Goal: Task Accomplishment & Management: Use online tool/utility

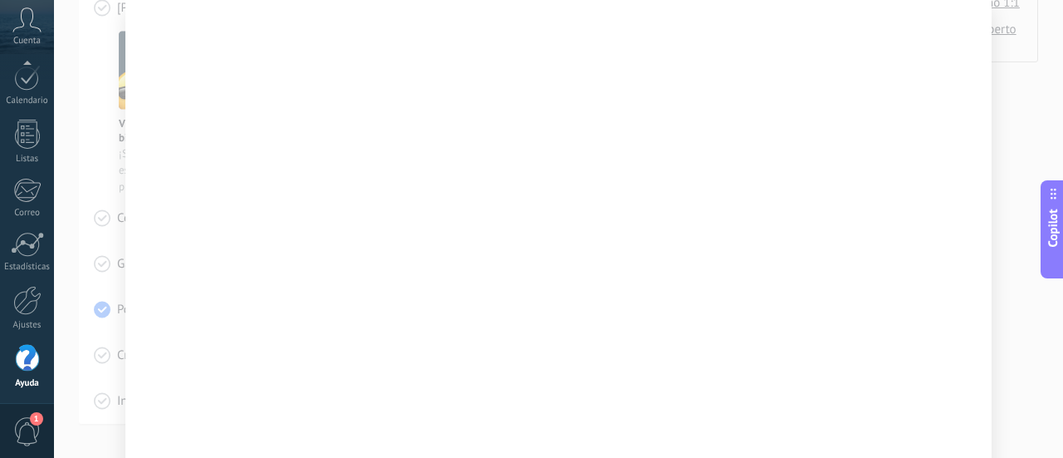
click at [1010, 94] on div at bounding box center [558, 229] width 1009 height 458
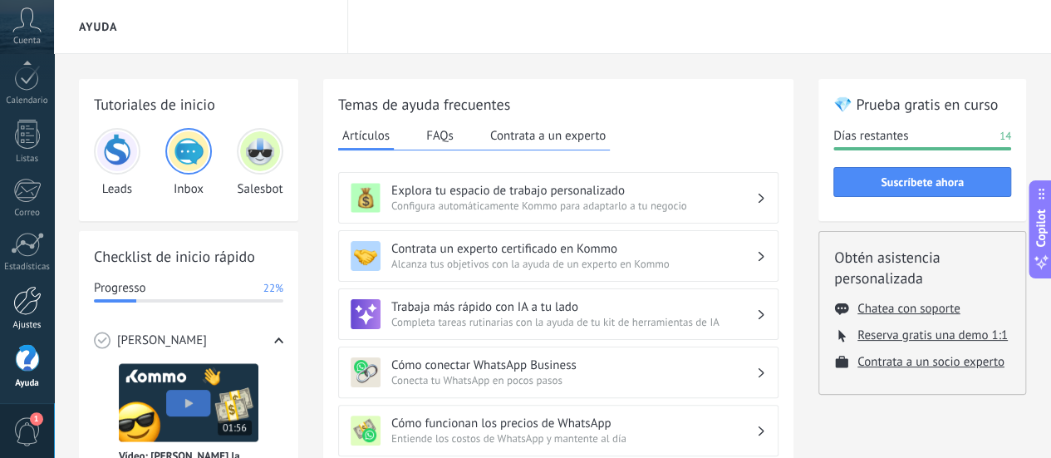
click at [46, 308] on link "Ajustes" at bounding box center [27, 308] width 54 height 45
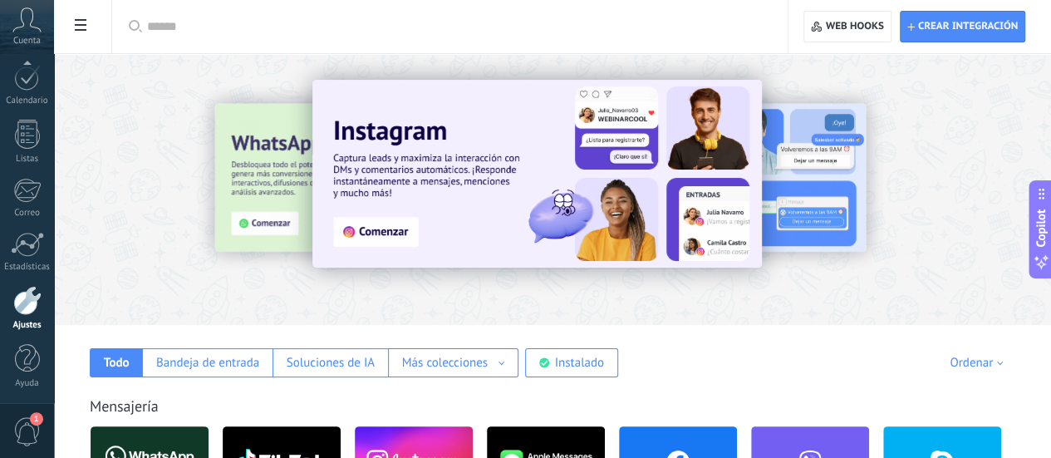
scroll to position [12, 0]
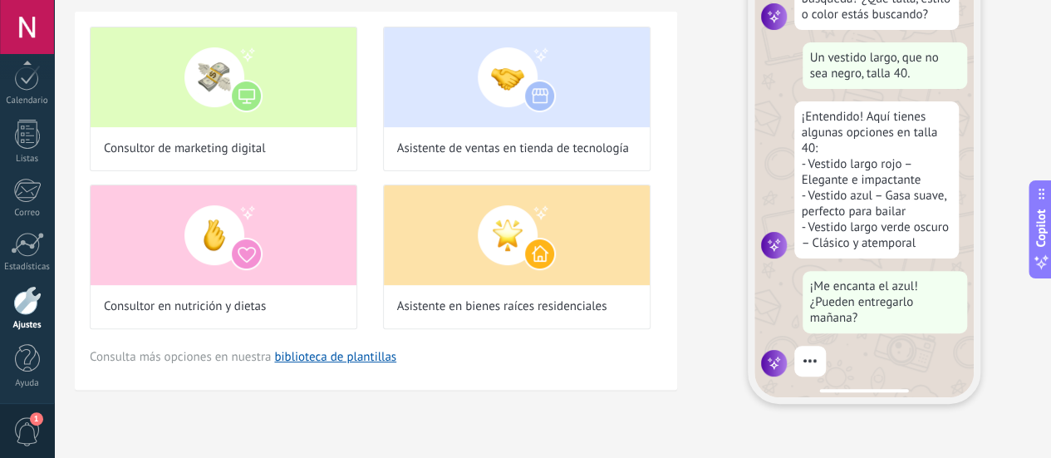
scroll to position [206, 0]
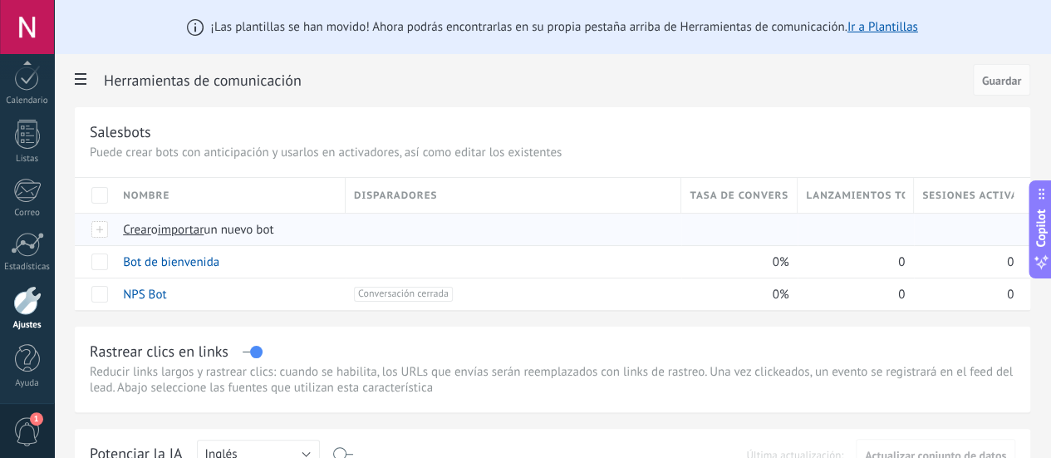
click at [151, 228] on span "Crear" at bounding box center [137, 230] width 28 height 16
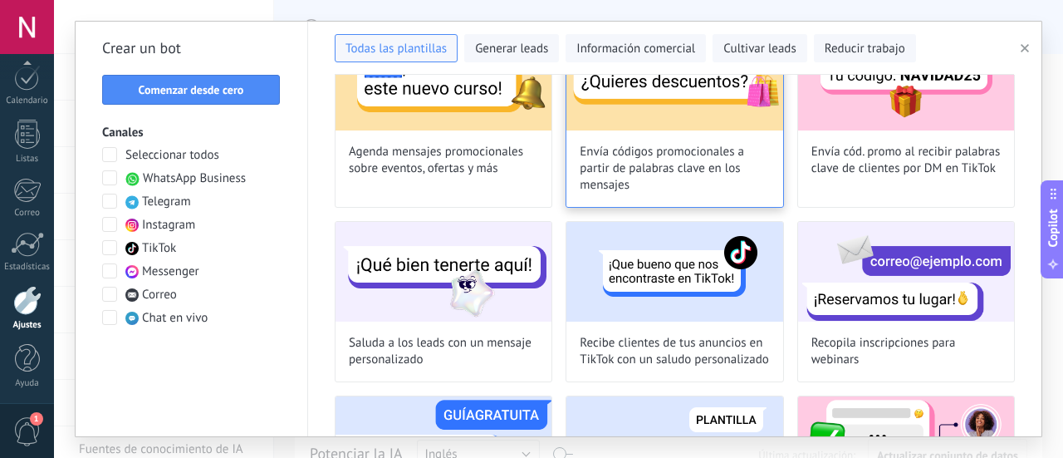
scroll to position [747, 0]
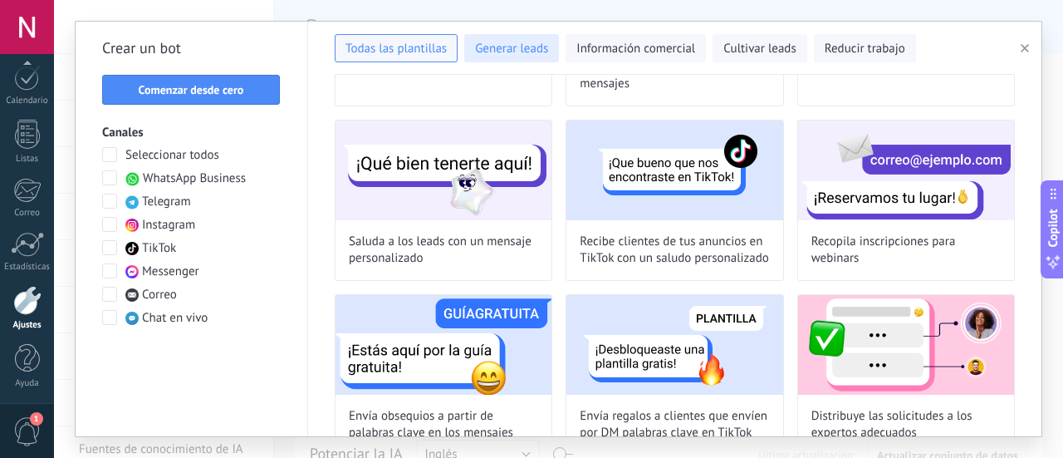
click at [532, 43] on span "Generar leads" at bounding box center [511, 49] width 73 height 17
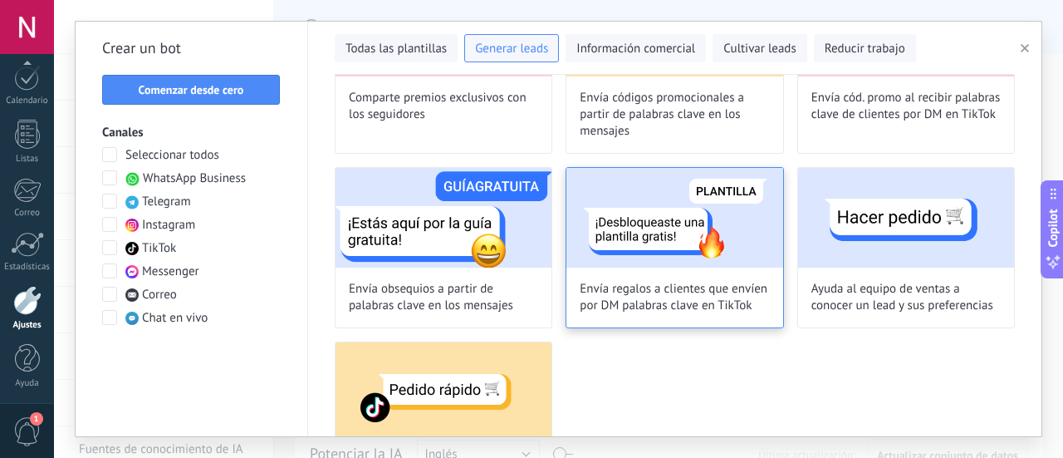
scroll to position [634, 0]
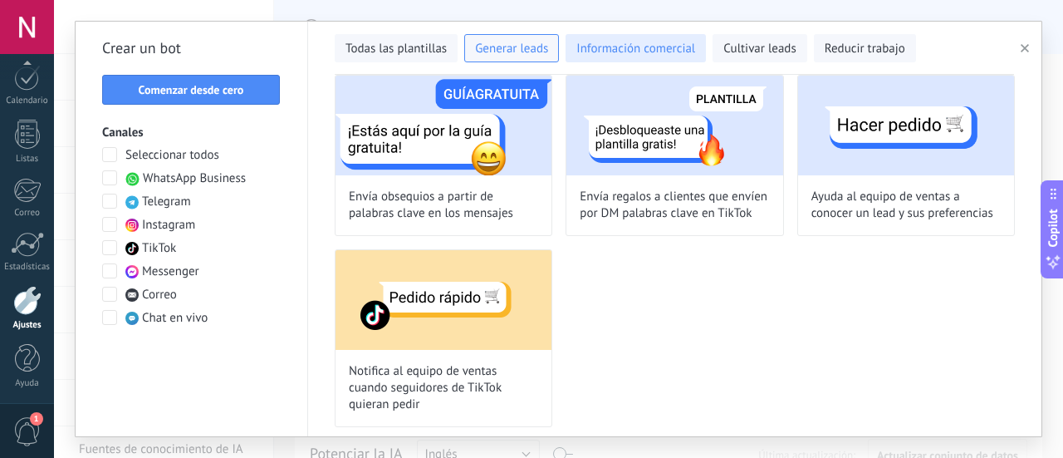
click at [634, 39] on button "Información comercial" at bounding box center [636, 48] width 140 height 28
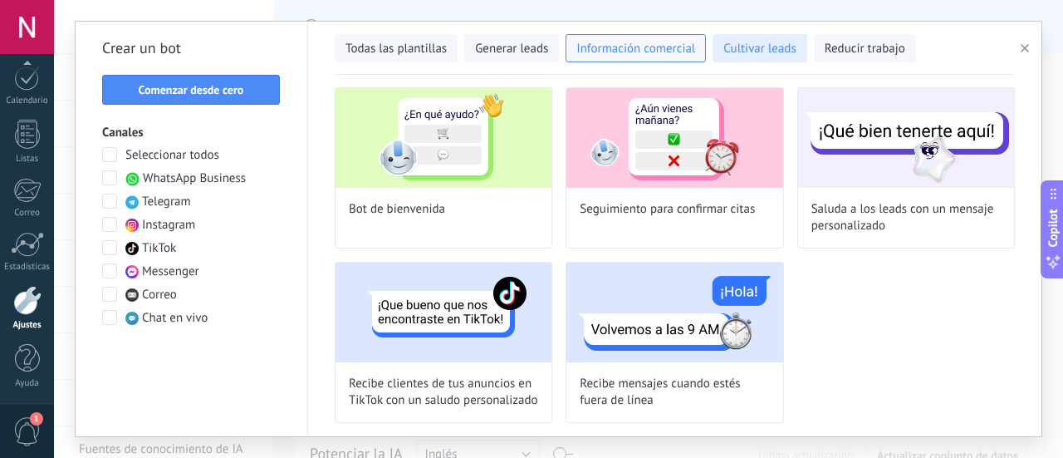
click at [756, 53] on span "Cultivar leads" at bounding box center [759, 49] width 72 height 17
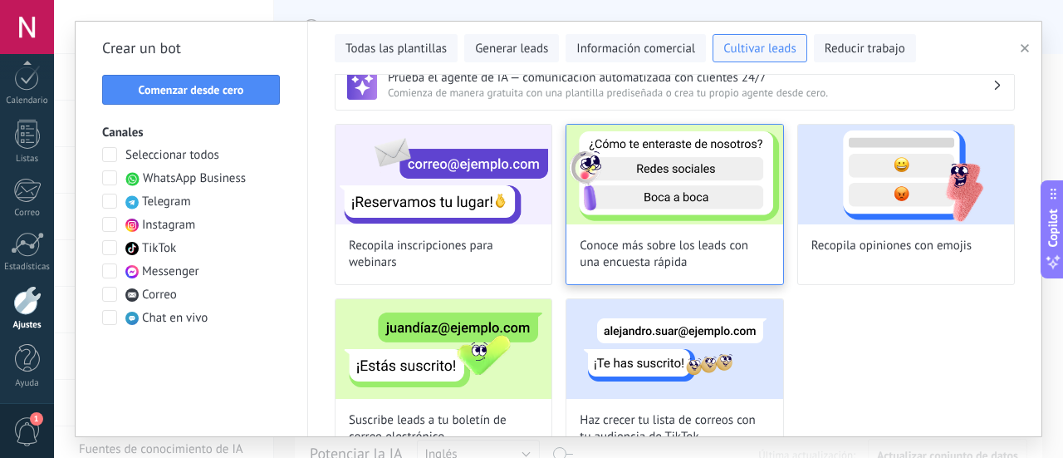
scroll to position [0, 0]
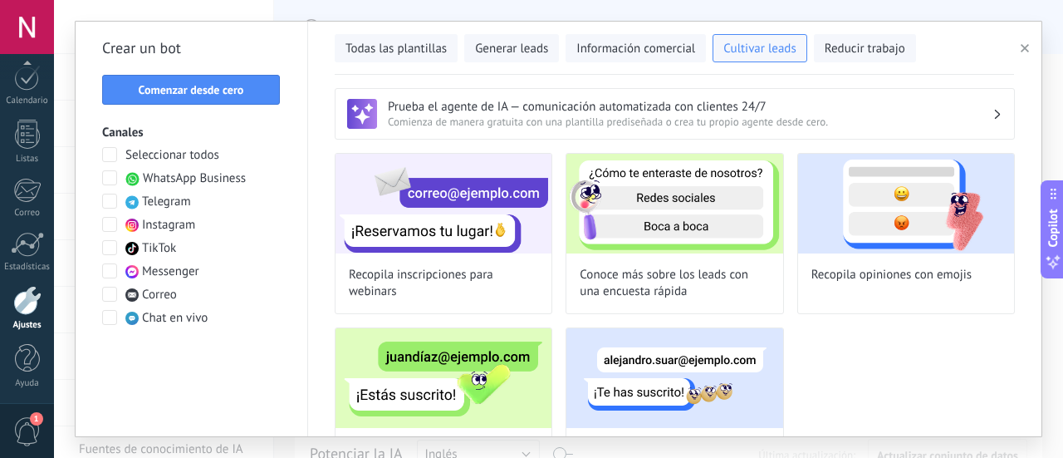
click at [213, 91] on span "Comenzar desde cero" at bounding box center [191, 90] width 105 height 12
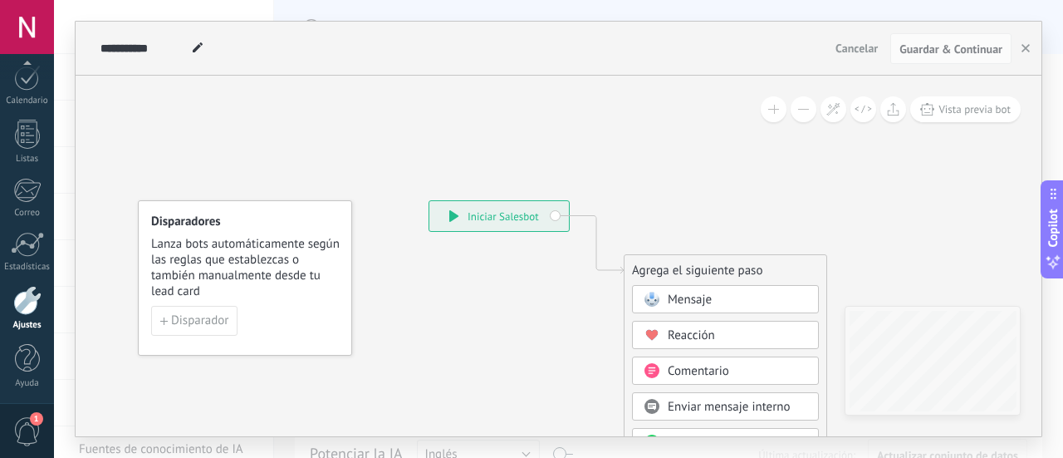
click at [200, 47] on icon at bounding box center [198, 47] width 10 height 10
type input "**********"
click at [216, 316] on span "Disparador" at bounding box center [199, 321] width 57 height 12
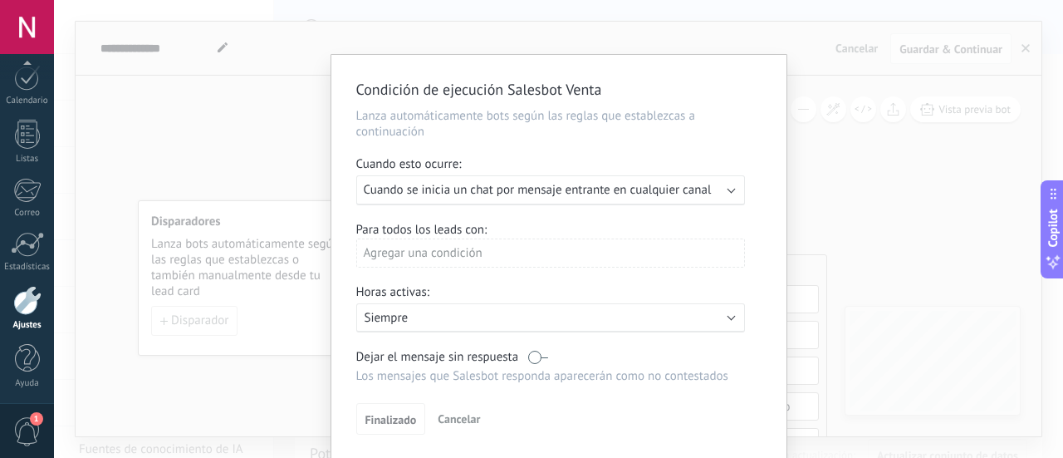
click at [727, 192] on div "Ejecutar: Cuando se inicia un chat por mensaje entrante en cualquier canal" at bounding box center [550, 190] width 389 height 30
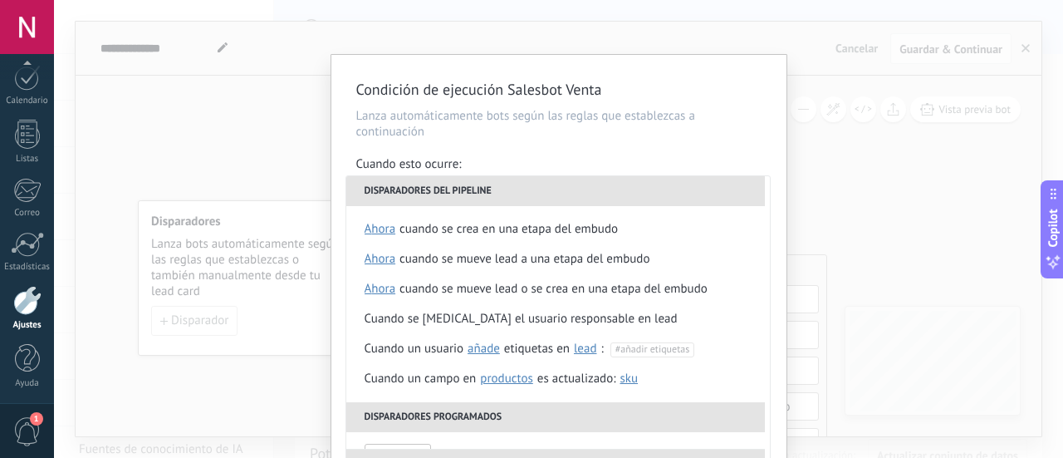
click at [527, 132] on p "Lanza automáticamente bots según las reglas que establezcas a continuación" at bounding box center [558, 124] width 405 height 32
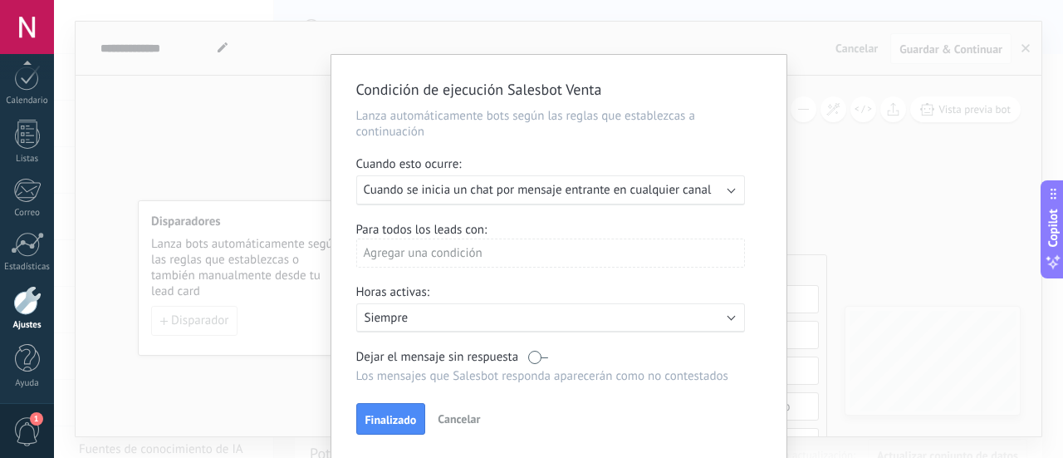
click at [563, 252] on div "Agregar una condición" at bounding box center [550, 252] width 389 height 29
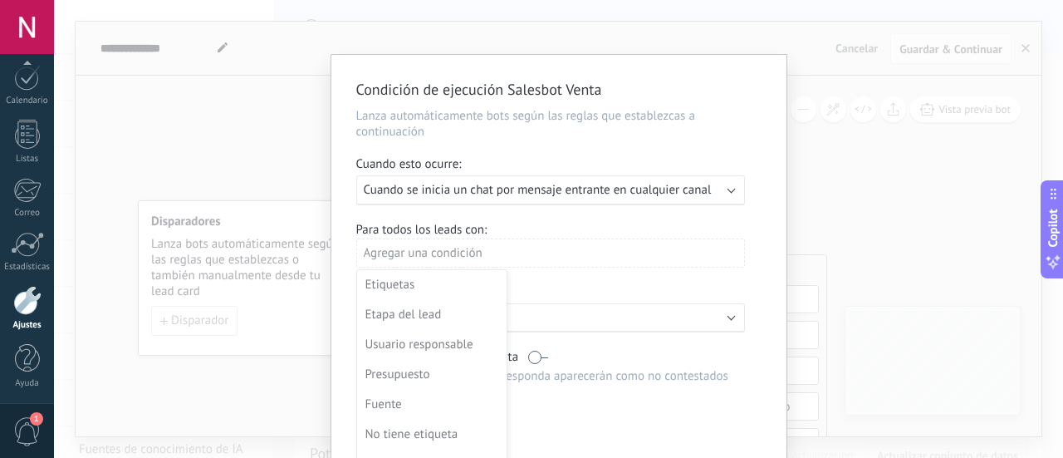
click at [564, 140] on div at bounding box center [559, 257] width 456 height 405
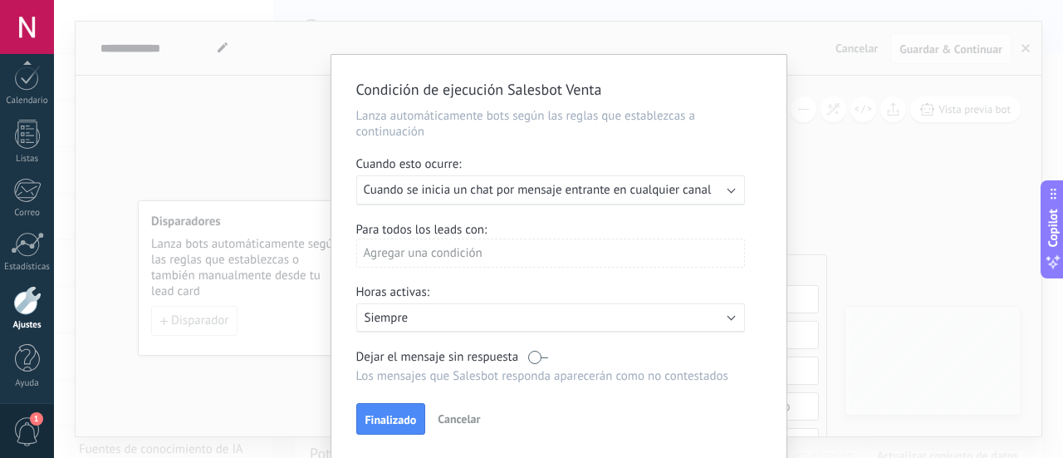
click at [509, 195] on span "Cuando se inicia un chat por mensaje entrante en cualquier canal" at bounding box center [538, 190] width 348 height 16
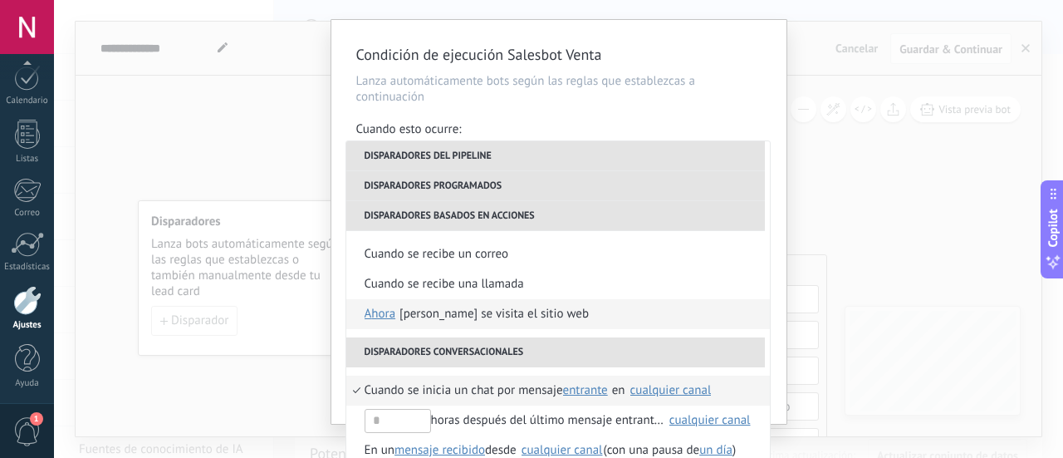
scroll to position [56, 0]
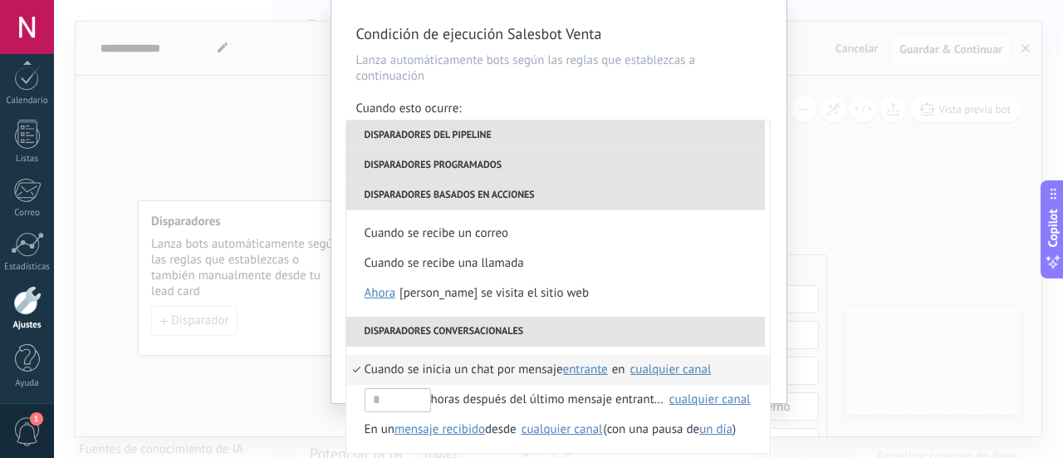
click at [664, 89] on div "Condición de ejecución Salesbot Venta Lanza automáticamente bots según las regl…" at bounding box center [558, 201] width 455 height 404
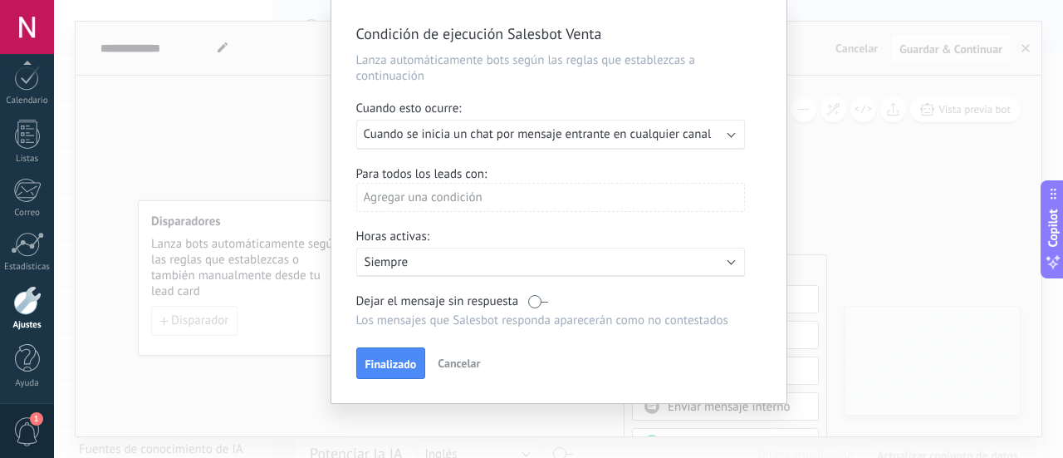
click at [713, 135] on div "Ejecutar: Cuando se inicia un chat por mensaje entrante en cualquier canal" at bounding box center [544, 134] width 360 height 16
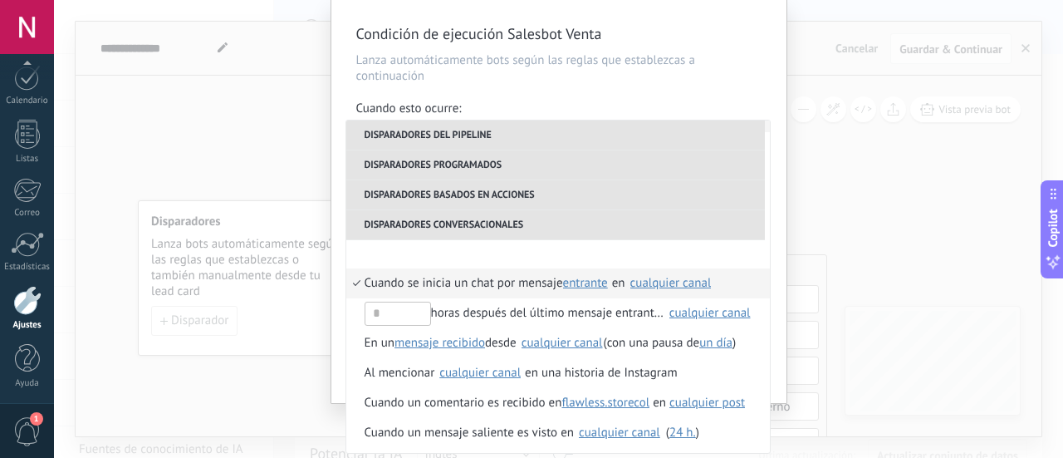
scroll to position [452, 0]
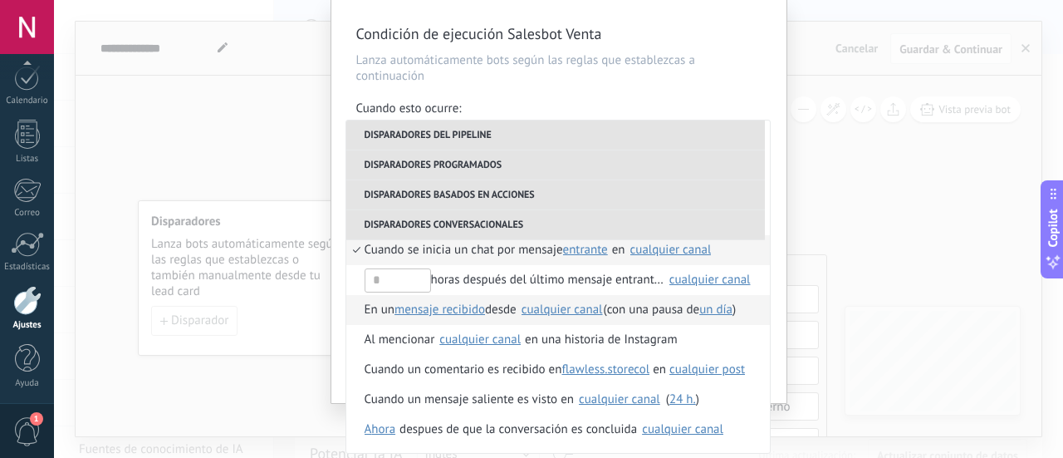
click at [365, 311] on span "En un" at bounding box center [380, 310] width 31 height 30
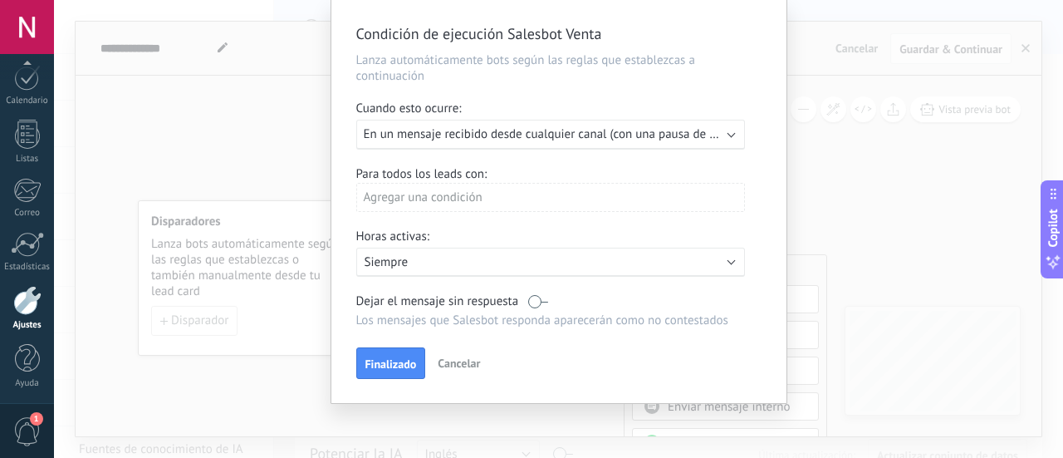
click at [727, 134] on b at bounding box center [731, 133] width 8 height 8
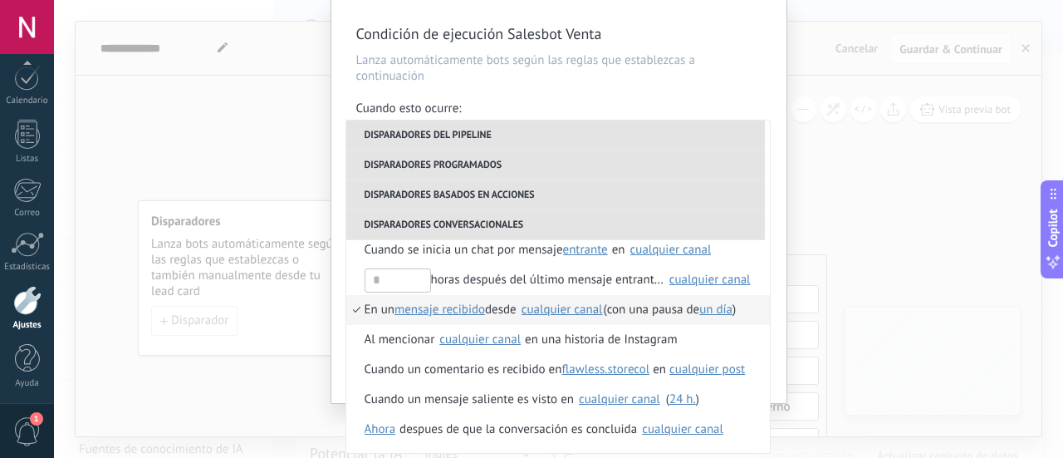
click at [352, 251] on li "Cuando se inicia un chat por mensaje entrante saliente cualquiera entrante en S…" at bounding box center [558, 250] width 424 height 30
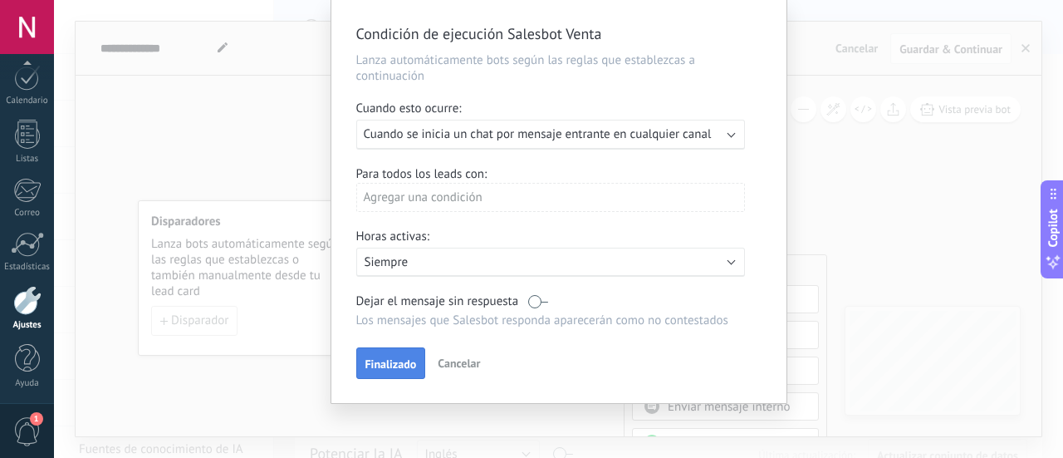
click at [400, 366] on span "Finalizado" at bounding box center [390, 364] width 51 height 12
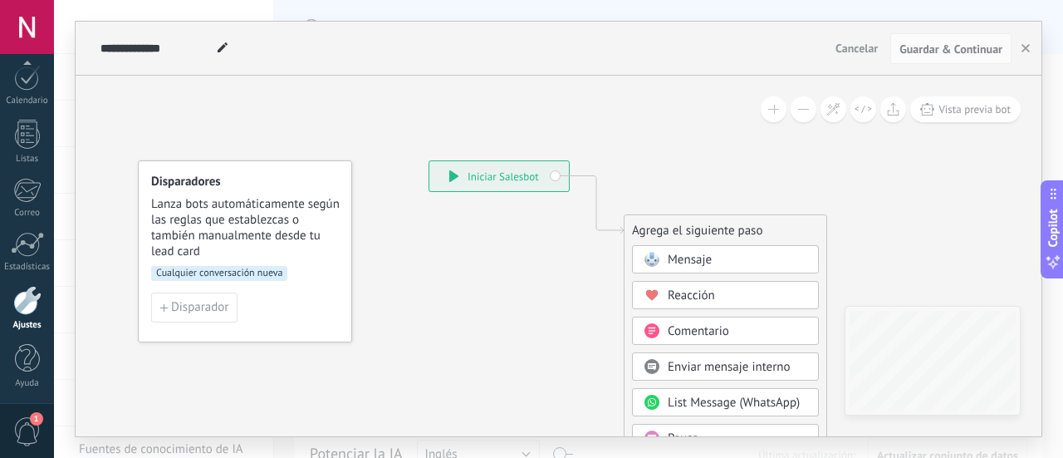
click at [799, 113] on button at bounding box center [804, 109] width 26 height 26
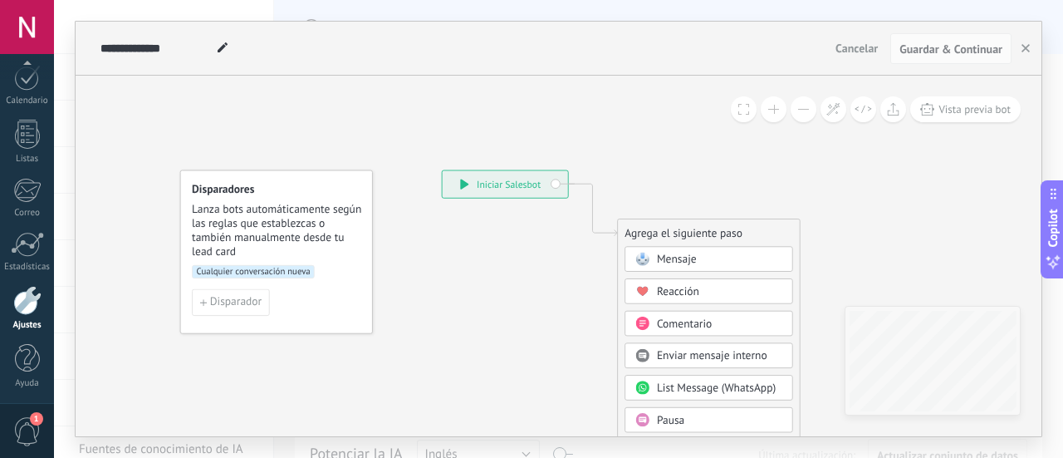
click at [799, 113] on button at bounding box center [804, 109] width 26 height 26
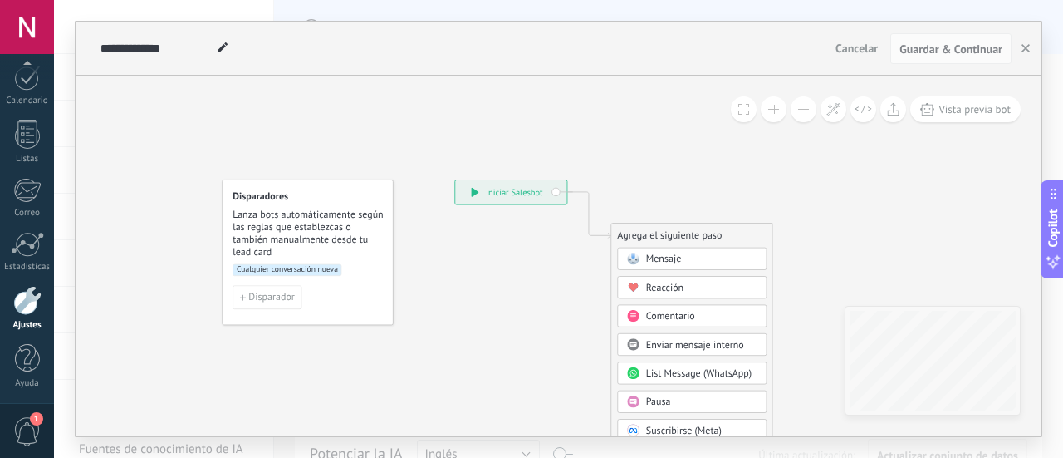
click at [799, 113] on button at bounding box center [804, 109] width 26 height 26
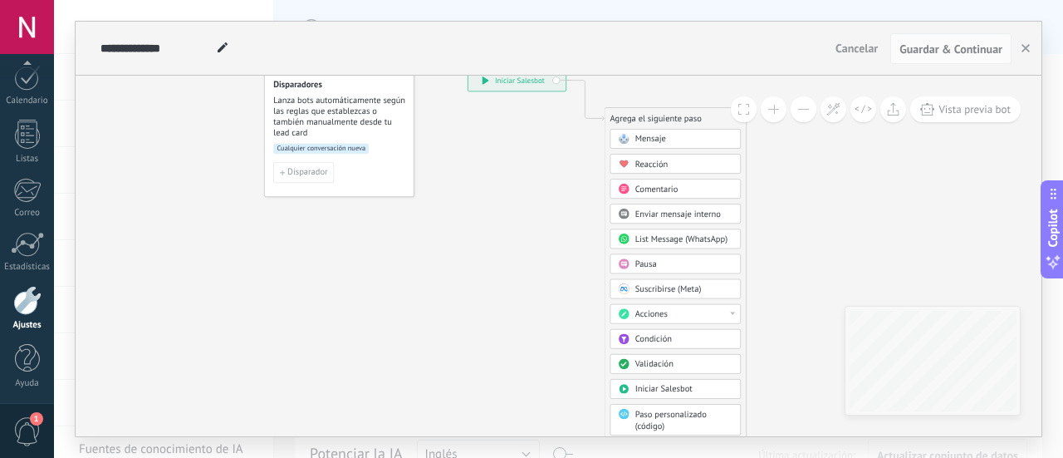
click at [670, 335] on span "Condición" at bounding box center [653, 339] width 37 height 11
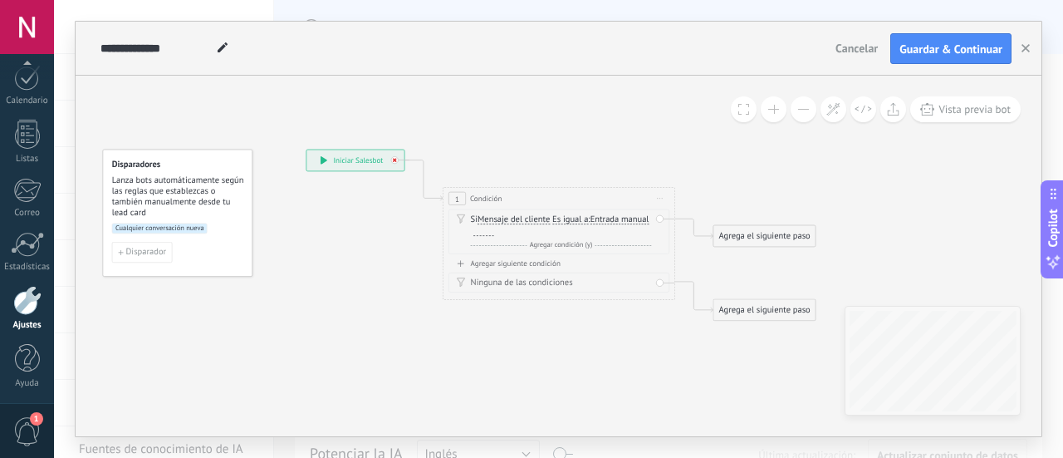
click at [394, 161] on icon at bounding box center [395, 160] width 4 height 4
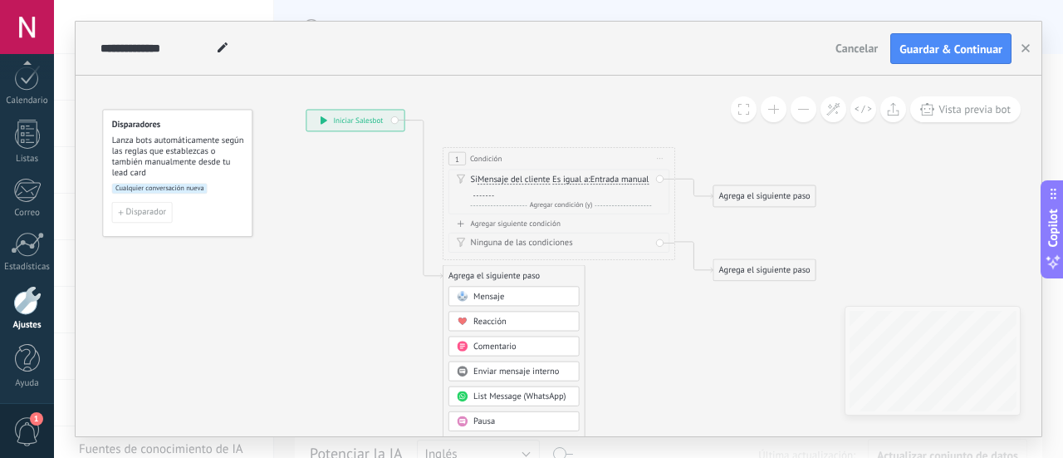
click at [458, 163] on span "1" at bounding box center [457, 159] width 4 height 10
click at [750, 223] on icon at bounding box center [541, 388] width 1051 height 1139
click at [569, 185] on div "Si Mensaje del cliente Mensaje del cliente Comentario del cliente El cliente Có…" at bounding box center [563, 185] width 181 height 23
click at [522, 182] on span "Mensaje del cliente" at bounding box center [515, 179] width 72 height 9
click at [522, 182] on button "Mensaje del cliente" at bounding box center [545, 179] width 145 height 21
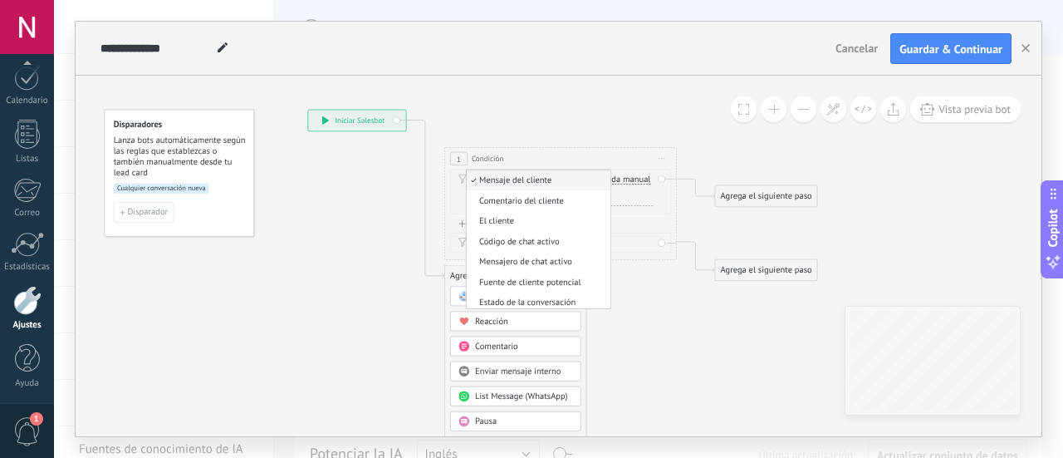
click at [628, 125] on icon at bounding box center [542, 388] width 1051 height 1139
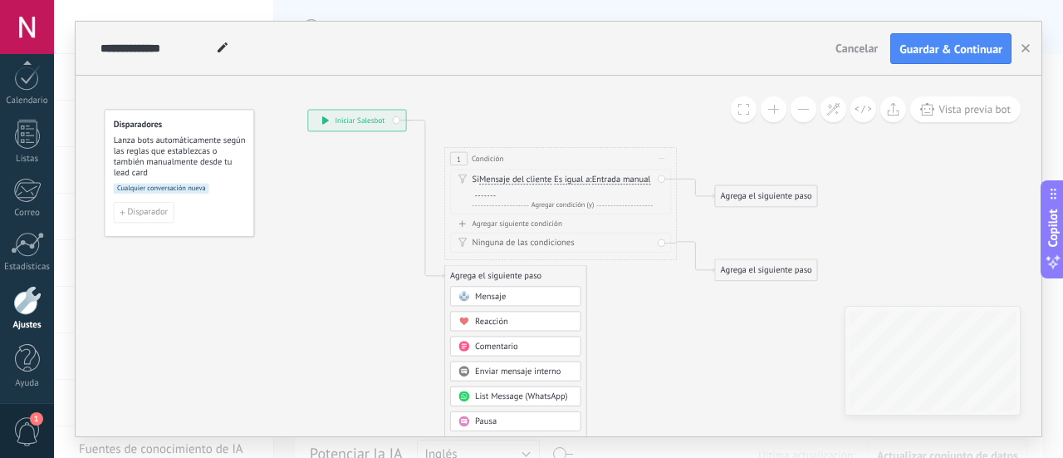
click at [600, 182] on div "Si Mensaje del cliente Mensaje del cliente Comentario del cliente El cliente Có…" at bounding box center [563, 185] width 181 height 23
click at [590, 176] on span "Es igual a" at bounding box center [572, 179] width 36 height 9
click at [590, 176] on button "Es igual a" at bounding box center [620, 179] width 145 height 21
click at [593, 179] on span "Es igual a" at bounding box center [611, 180] width 140 height 12
click at [592, 184] on span "Entrada manual" at bounding box center [621, 179] width 59 height 9
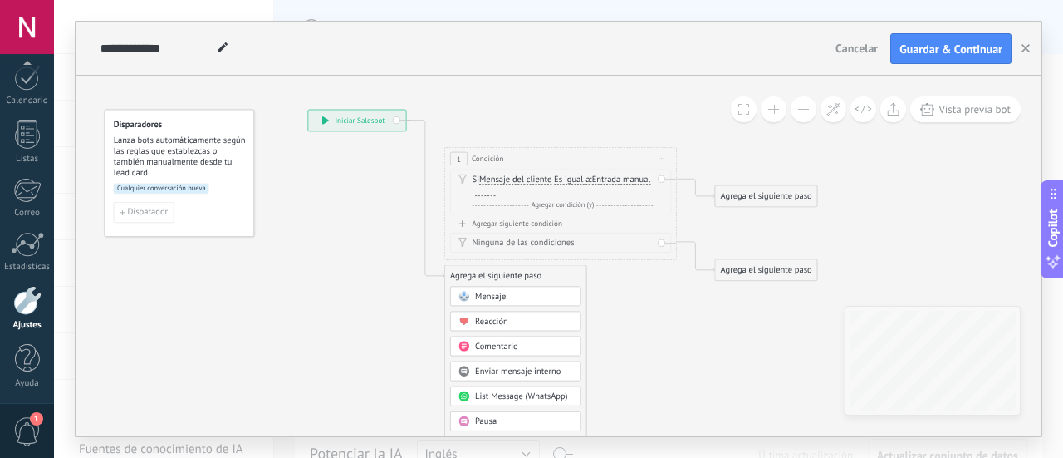
click at [586, 189] on button "Entrada manual" at bounding box center [658, 179] width 145 height 21
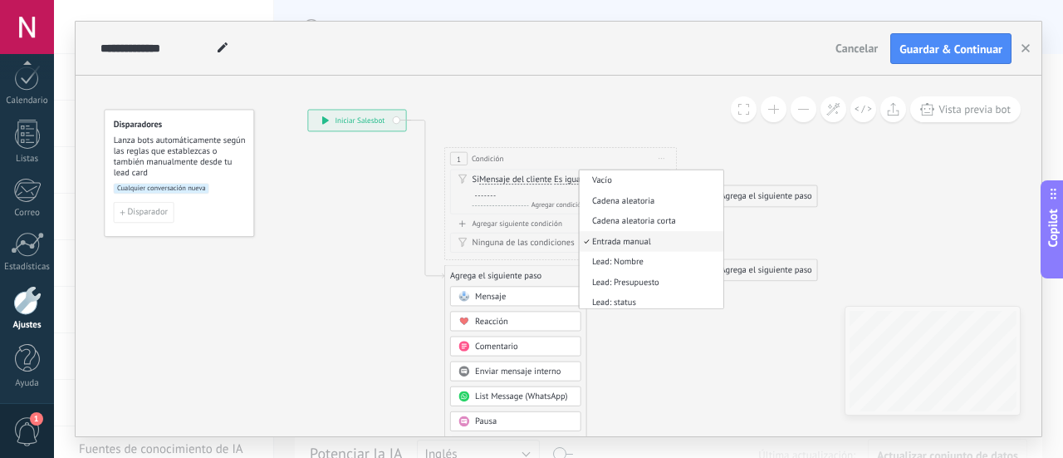
click at [585, 136] on icon at bounding box center [542, 388] width 1051 height 1139
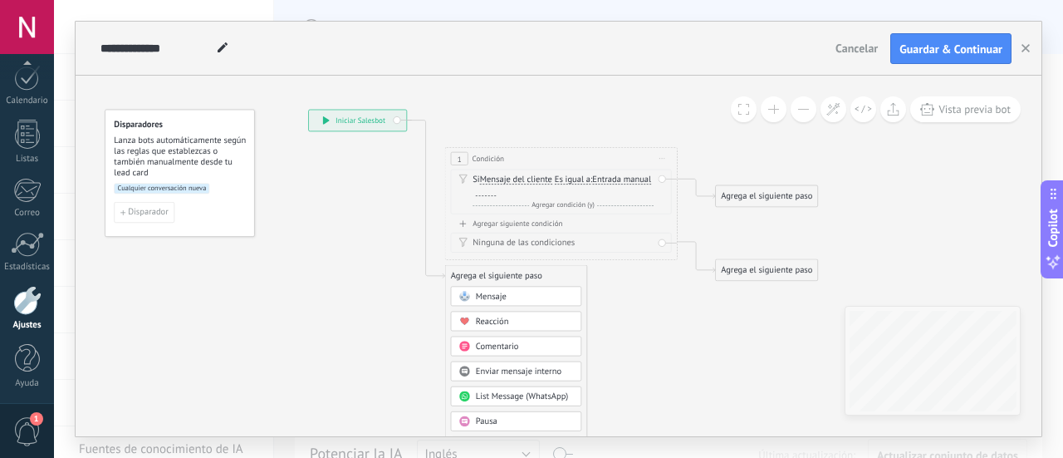
click at [550, 199] on div "Y Agregar condición (y)" at bounding box center [563, 205] width 181 height 12
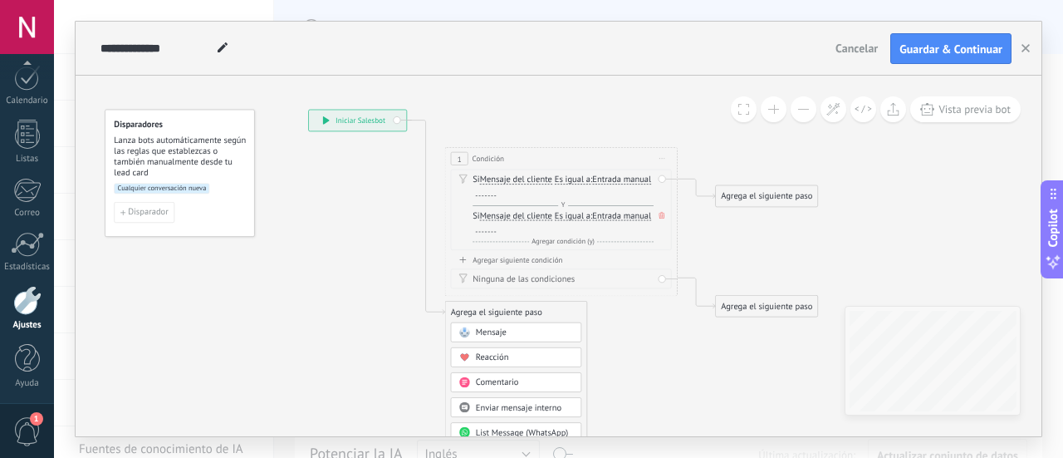
click at [497, 195] on div at bounding box center [486, 191] width 21 height 9
click at [497, 229] on div at bounding box center [486, 227] width 21 height 9
click at [777, 187] on div "Agrega el siguiente paso" at bounding box center [767, 196] width 102 height 19
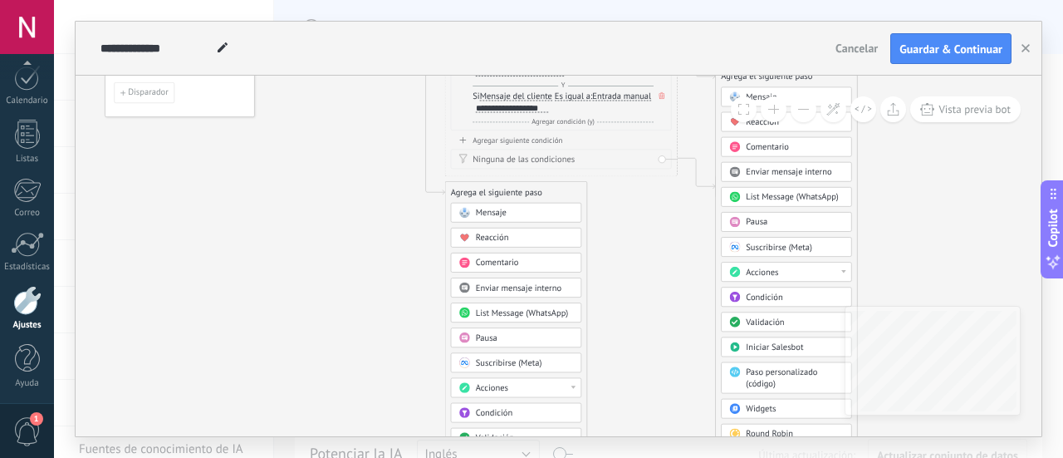
click at [822, 192] on span "List Message (WhatsApp)" at bounding box center [792, 197] width 92 height 11
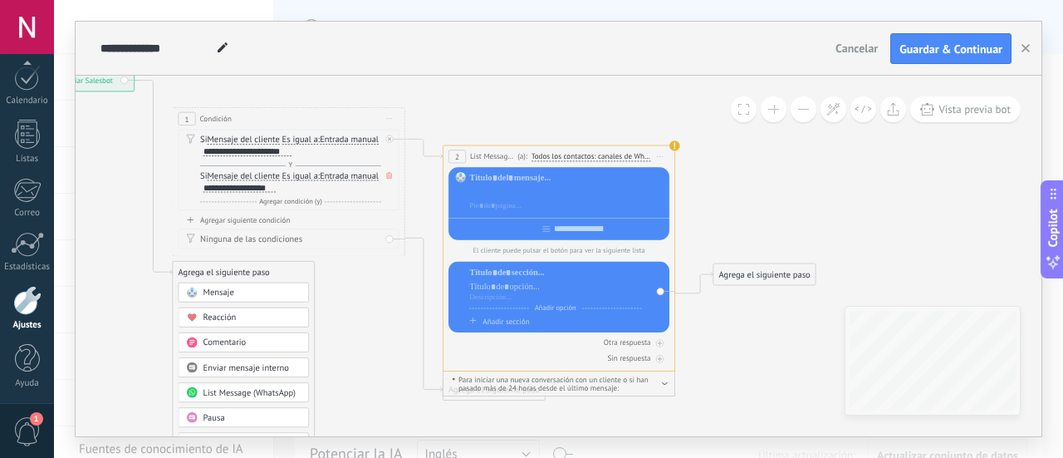
click at [523, 189] on div at bounding box center [567, 193] width 196 height 12
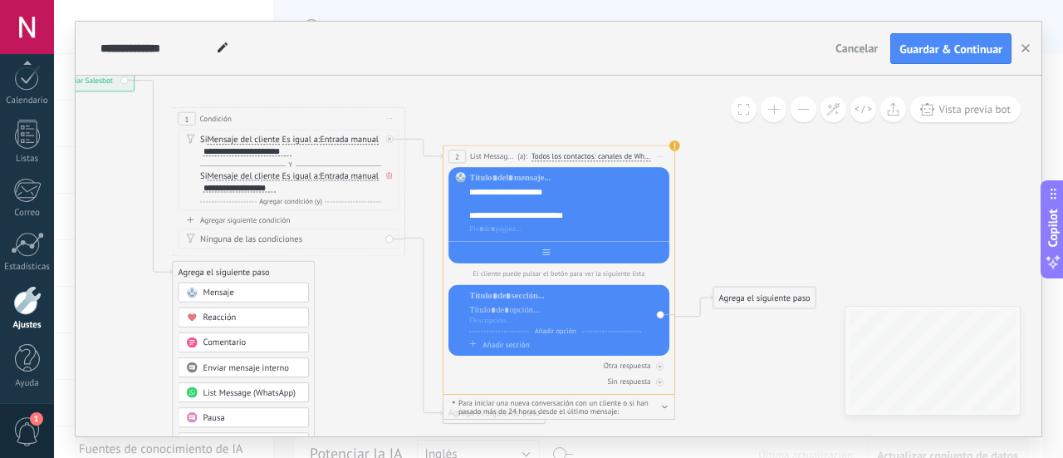
click at [575, 251] on input "text" at bounding box center [579, 251] width 57 height 9
click at [579, 253] on div at bounding box center [558, 250] width 221 height 18
click at [574, 252] on input "text" at bounding box center [567, 251] width 12 height 9
type input "*"
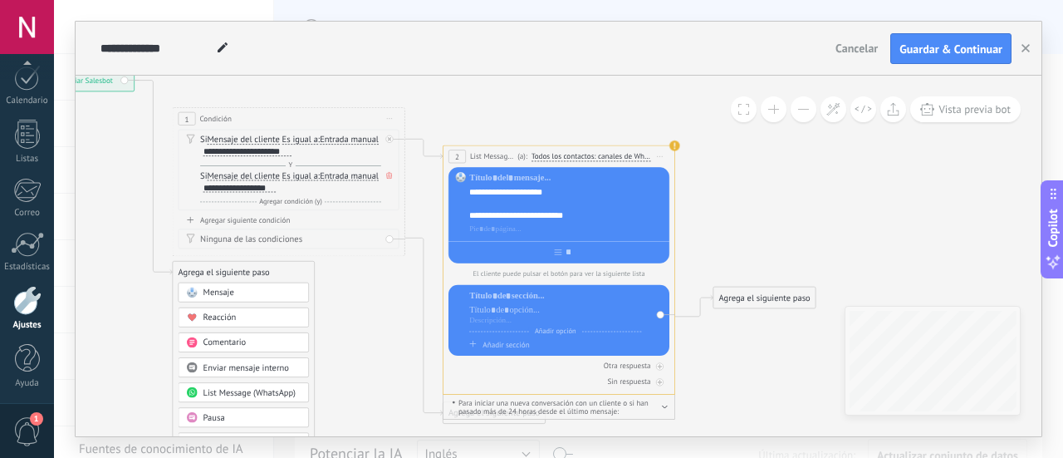
click at [554, 254] on div at bounding box center [558, 250] width 221 height 18
click at [553, 256] on div at bounding box center [558, 250] width 221 height 18
click at [538, 268] on div "**********" at bounding box center [558, 262] width 221 height 189
click at [551, 250] on div at bounding box center [558, 250] width 221 height 18
click at [565, 316] on div at bounding box center [555, 311] width 172 height 12
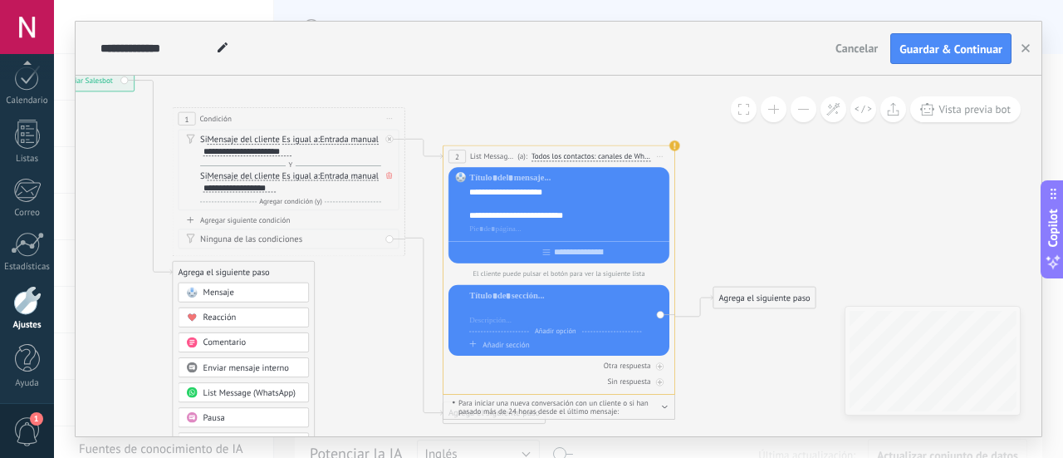
click at [513, 316] on div at bounding box center [555, 311] width 172 height 12
click at [527, 343] on span "Añadir sección" at bounding box center [505, 345] width 47 height 10
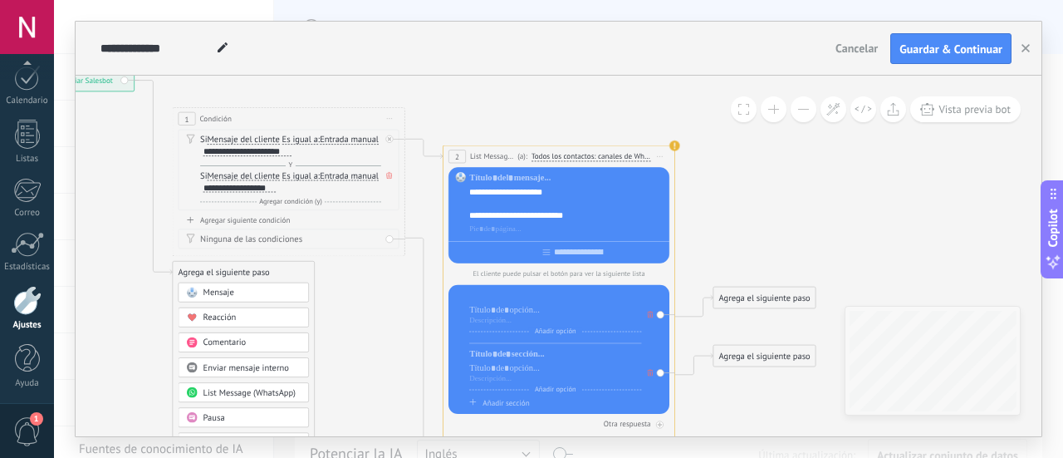
click at [513, 298] on div at bounding box center [555, 297] width 172 height 12
click at [510, 314] on div at bounding box center [555, 311] width 172 height 12
click at [527, 352] on div at bounding box center [555, 355] width 172 height 12
click at [538, 370] on div at bounding box center [555, 369] width 172 height 12
click at [522, 404] on span "Añadir sección" at bounding box center [505, 403] width 47 height 10
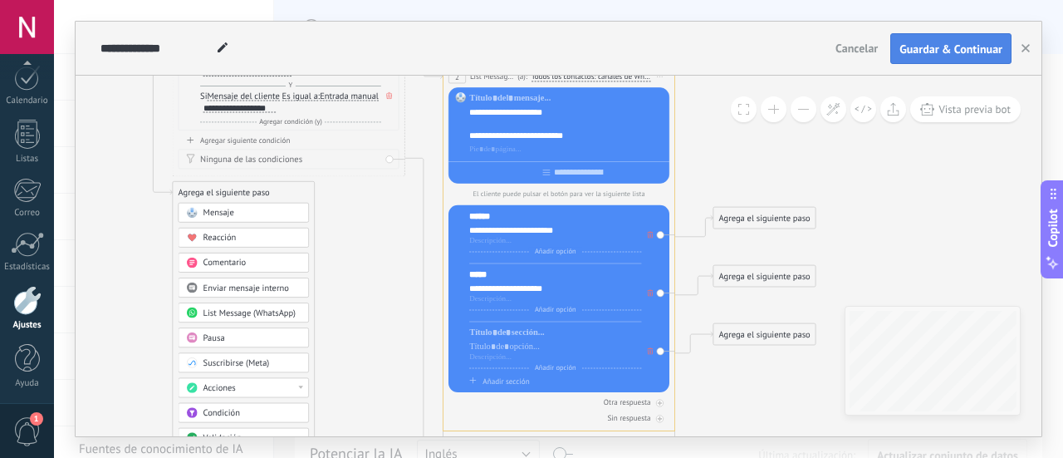
click at [950, 47] on span "Guardar & Continuar" at bounding box center [950, 49] width 103 height 12
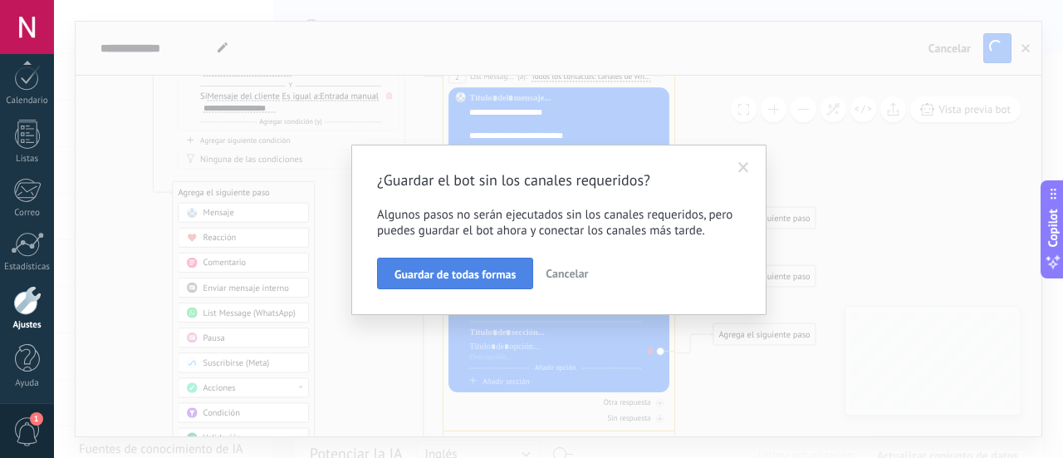
click at [502, 277] on span "Guardar de todas formas" at bounding box center [454, 274] width 121 height 12
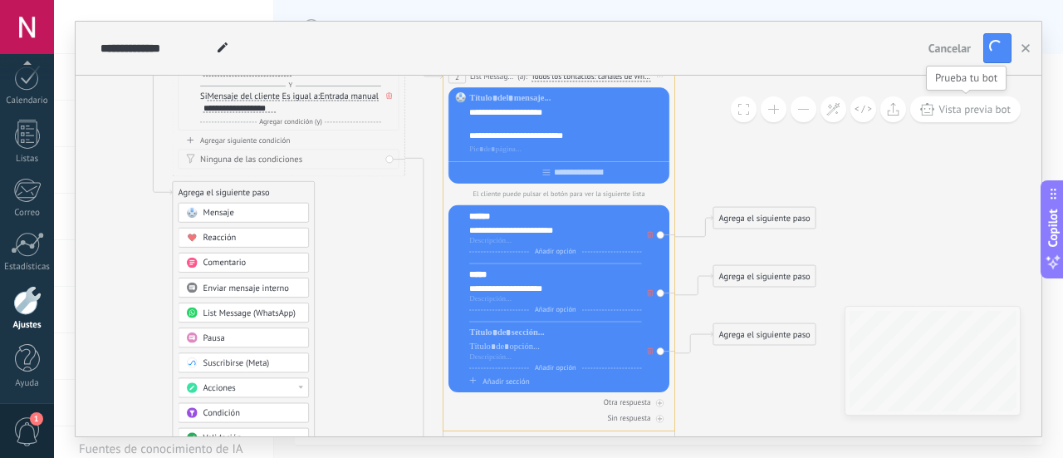
click at [976, 116] on button "Vista previa bot" at bounding box center [965, 109] width 110 height 26
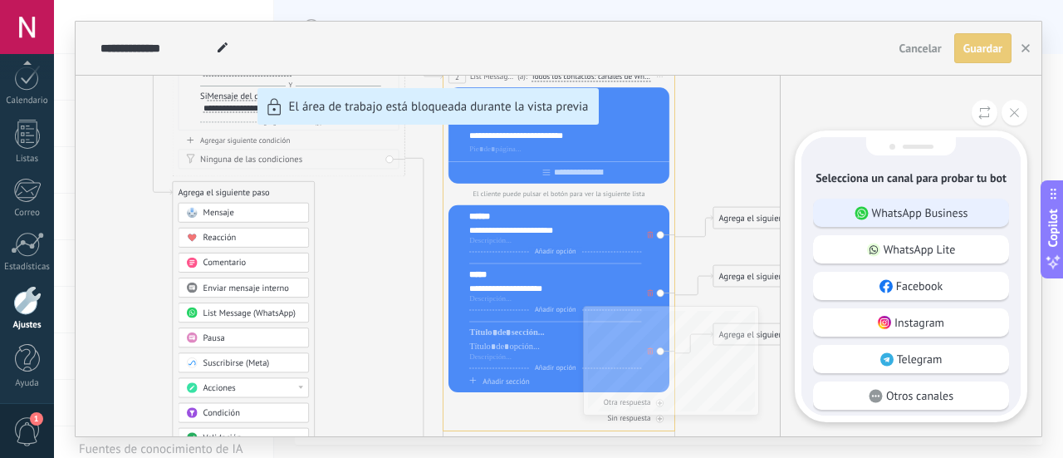
click at [924, 207] on p "WhatsApp Business" at bounding box center [920, 212] width 96 height 15
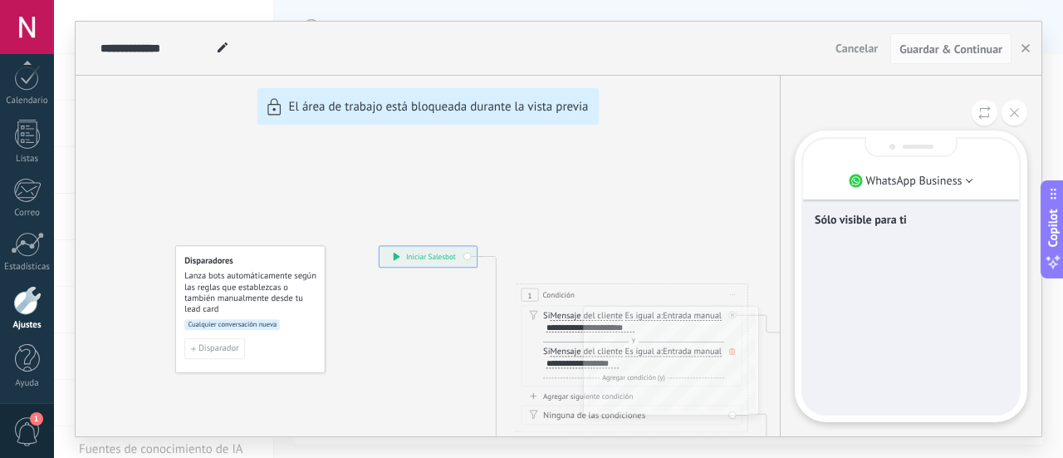
click at [851, 270] on div "Sólo visible para ti" at bounding box center [911, 276] width 216 height 275
click at [942, 180] on p "WhatsApp Business" at bounding box center [914, 180] width 96 height 15
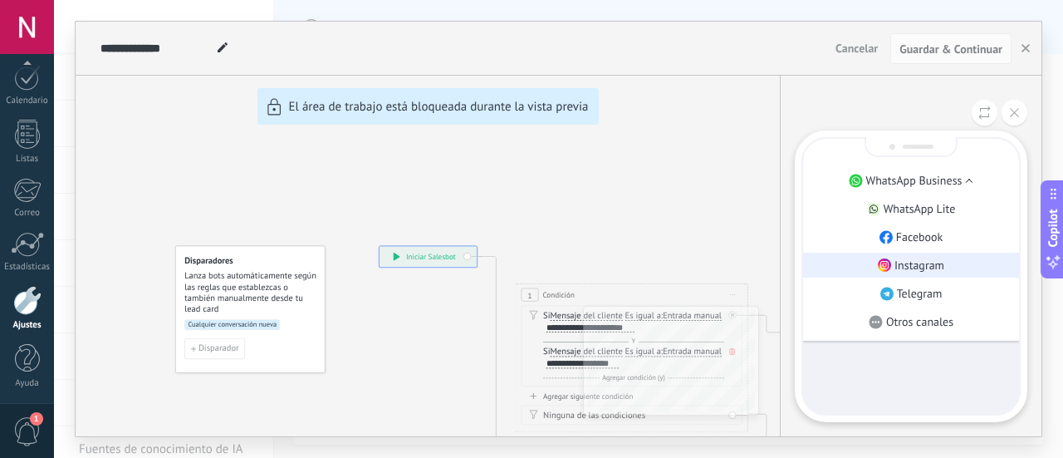
click at [917, 257] on li "Instagram" at bounding box center [911, 264] width 216 height 25
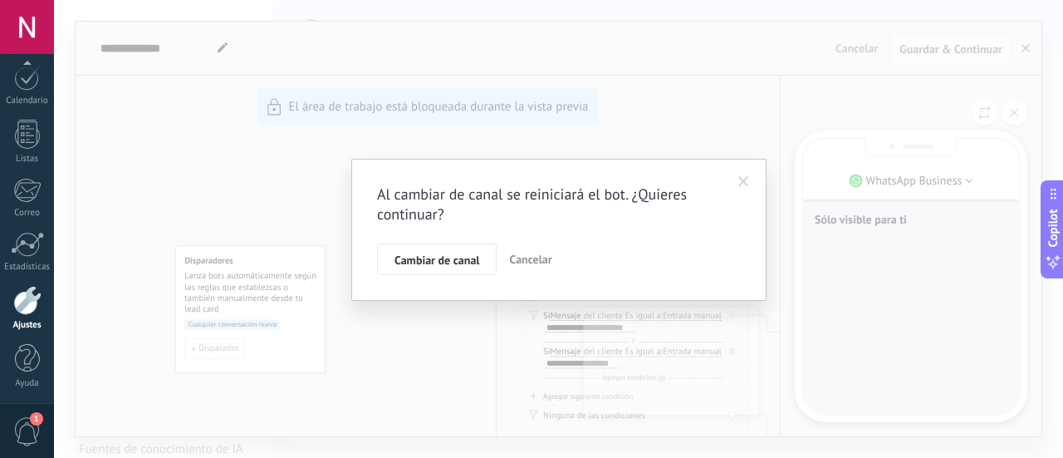
click at [443, 260] on span "Cambiar de canal" at bounding box center [436, 260] width 85 height 12
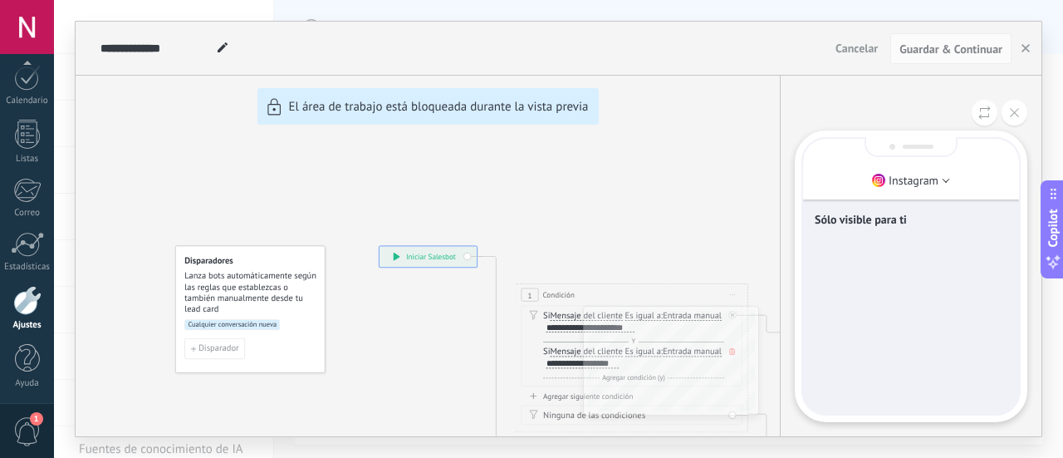
click at [920, 344] on div "Sólo visible para ti" at bounding box center [911, 276] width 216 height 275
click at [893, 399] on div "Sólo visible para ti" at bounding box center [911, 276] width 216 height 275
drag, startPoint x: 925, startPoint y: 226, endPoint x: 909, endPoint y: 305, distance: 80.5
click at [925, 227] on p "Sólo visible para ti" at bounding box center [911, 219] width 193 height 15
click at [897, 355] on div "Sólo visible para ti" at bounding box center [911, 276] width 216 height 275
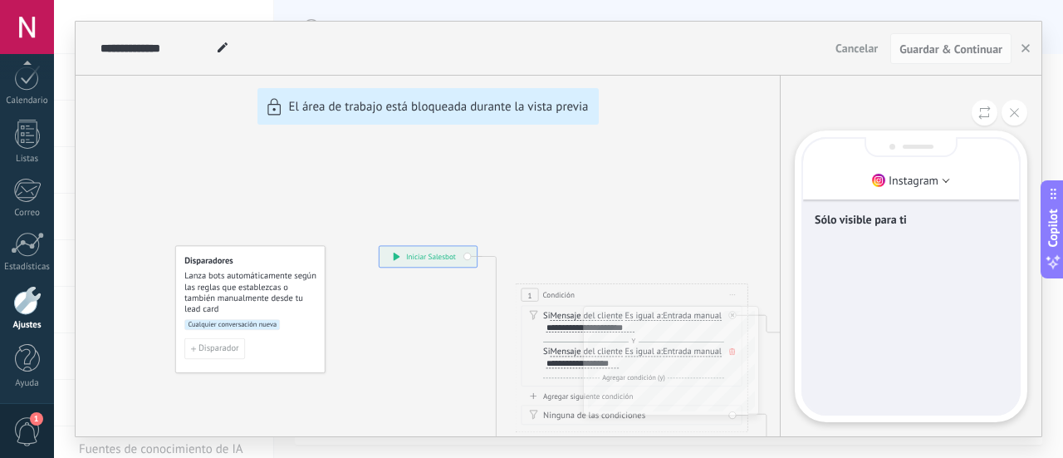
click at [424, 249] on div "**********" at bounding box center [559, 229] width 966 height 414
click at [171, 328] on div "**********" at bounding box center [559, 229] width 966 height 414
click at [355, 257] on div "**********" at bounding box center [559, 229] width 966 height 414
click at [1025, 242] on div "Instagram Sólo visible para ti" at bounding box center [911, 275] width 233 height 291
drag, startPoint x: 913, startPoint y: 223, endPoint x: 948, endPoint y: 123, distance: 106.1
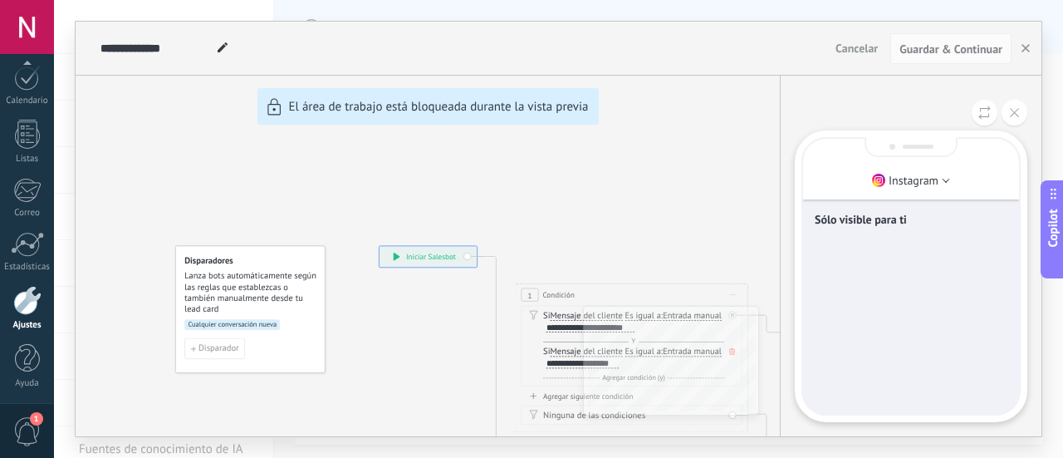
click at [914, 223] on p "Sólo visible para ti" at bounding box center [911, 219] width 193 height 15
click at [1014, 130] on div "Instagram Sólo visible para ti" at bounding box center [911, 256] width 262 height 360
click at [1010, 115] on icon at bounding box center [1014, 112] width 9 height 9
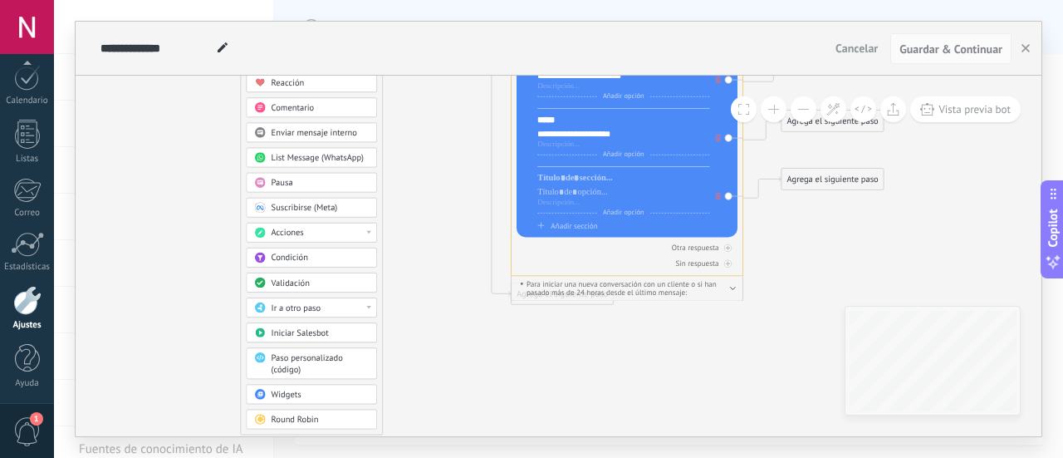
click at [811, 305] on icon at bounding box center [474, 131] width 1322 height 1175
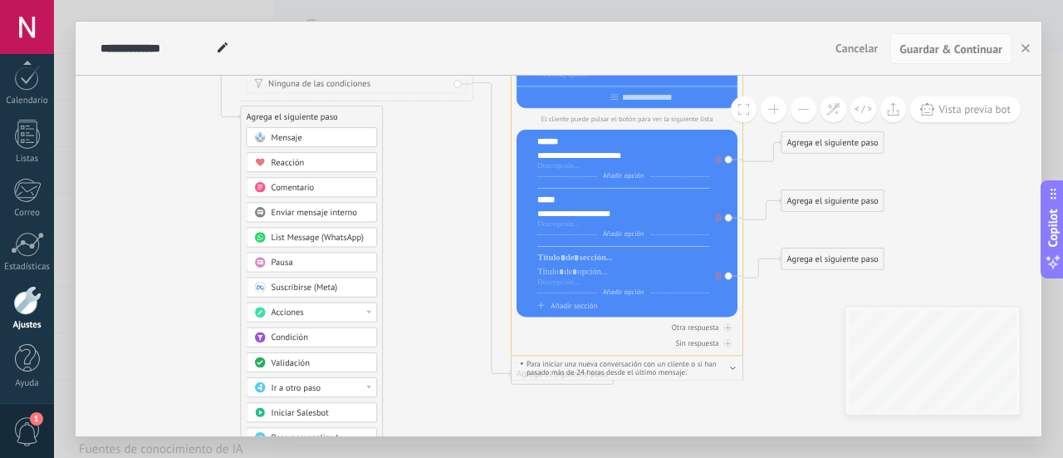
click at [312, 164] on div "Reacción" at bounding box center [321, 163] width 98 height 12
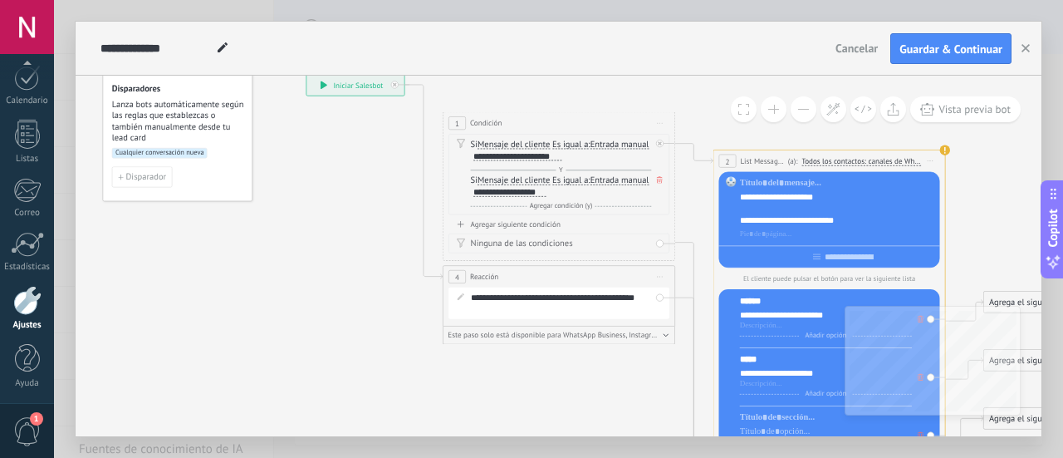
click at [657, 277] on icon at bounding box center [660, 277] width 6 height 1
click at [681, 345] on div "Borrar" at bounding box center [712, 353] width 115 height 20
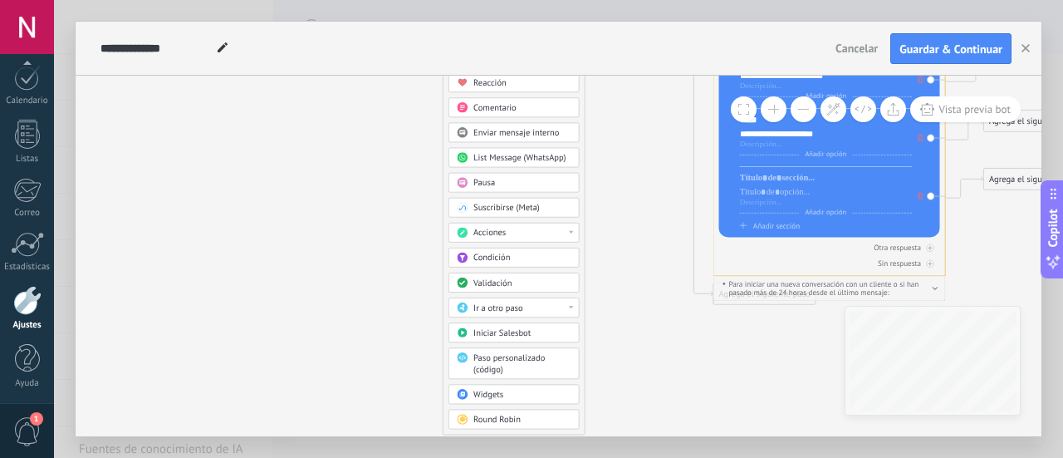
click at [558, 228] on div "Acciones" at bounding box center [522, 234] width 98 height 12
click at [610, 223] on icon at bounding box center [677, 131] width 1322 height 1175
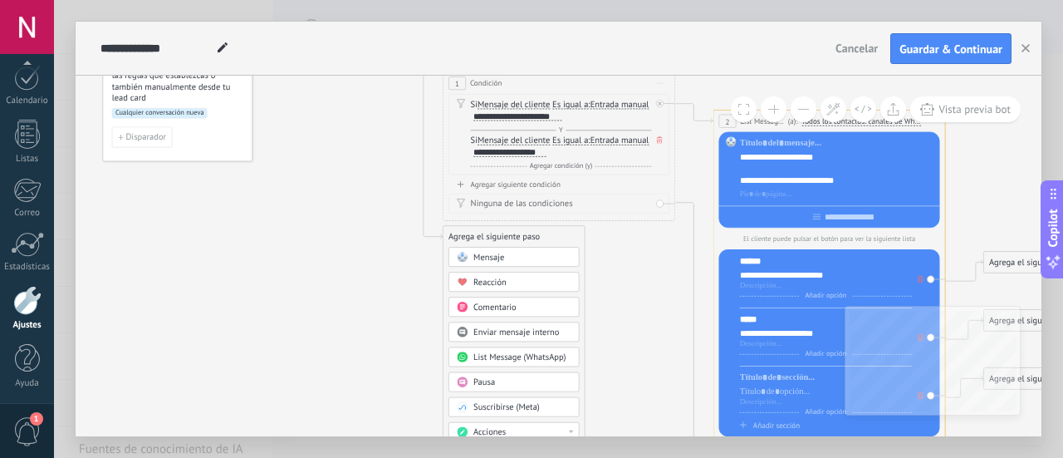
click at [596, 226] on icon at bounding box center [677, 330] width 1322 height 1175
click at [654, 177] on div "1 Condición ********* Iniciar vista previa aquí Cambiar nombre Duplicar [GEOGRA…" at bounding box center [559, 146] width 233 height 149
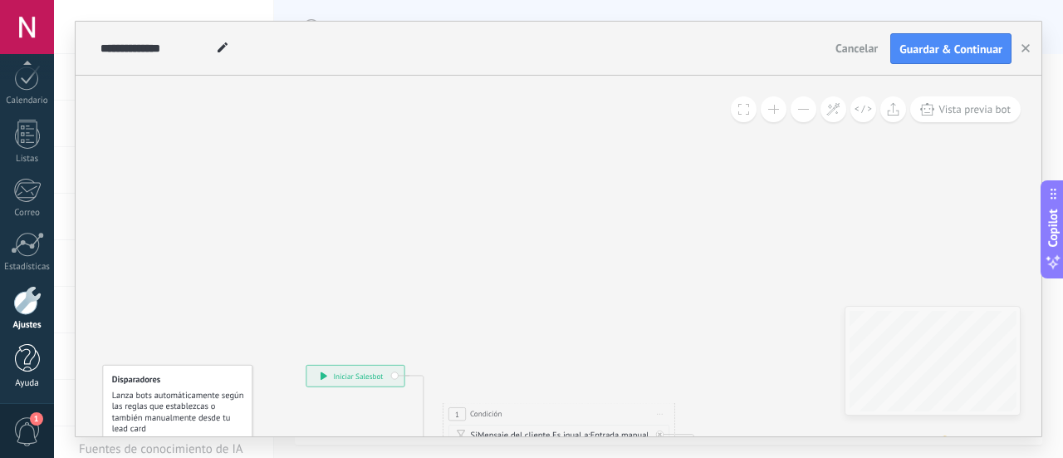
click at [24, 380] on div "Ayuda" at bounding box center [27, 383] width 48 height 11
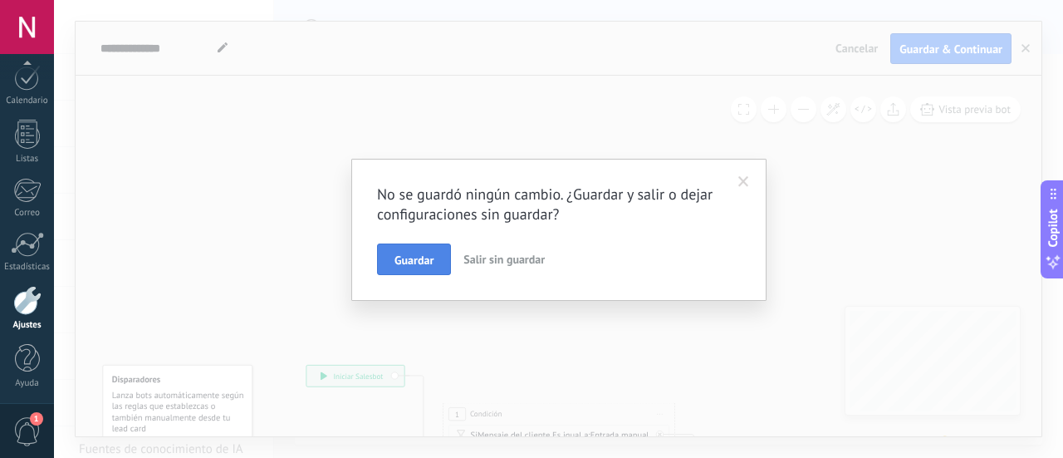
click at [389, 267] on button "Guardar" at bounding box center [414, 259] width 74 height 32
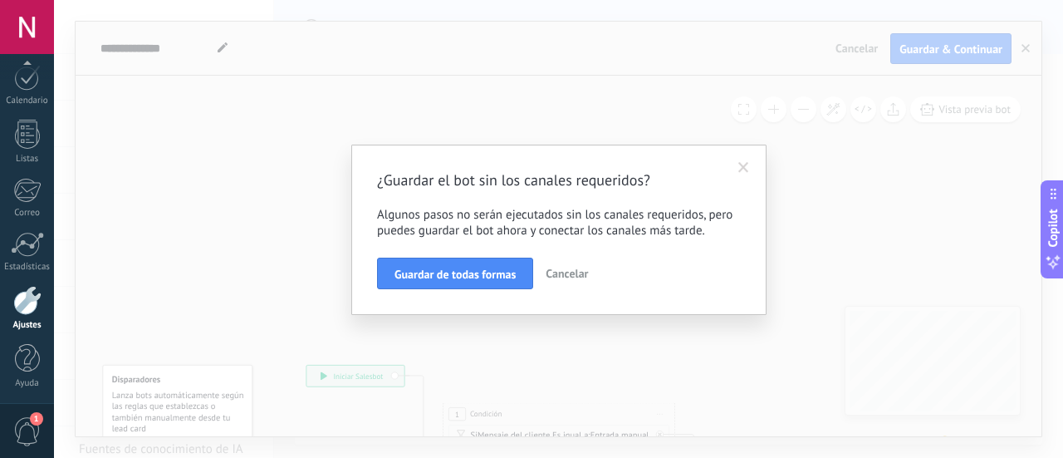
click at [478, 271] on span "Guardar de todas formas" at bounding box center [454, 274] width 121 height 12
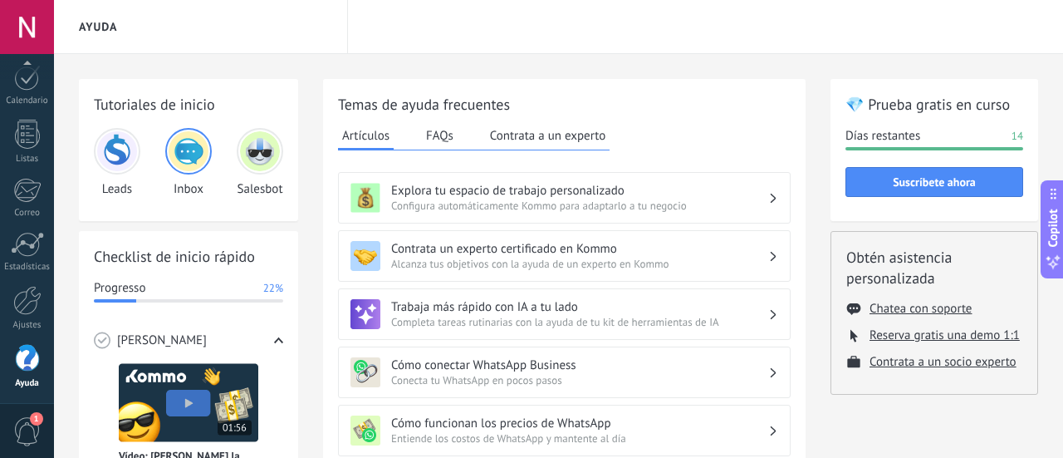
click at [247, 149] on img at bounding box center [260, 151] width 40 height 40
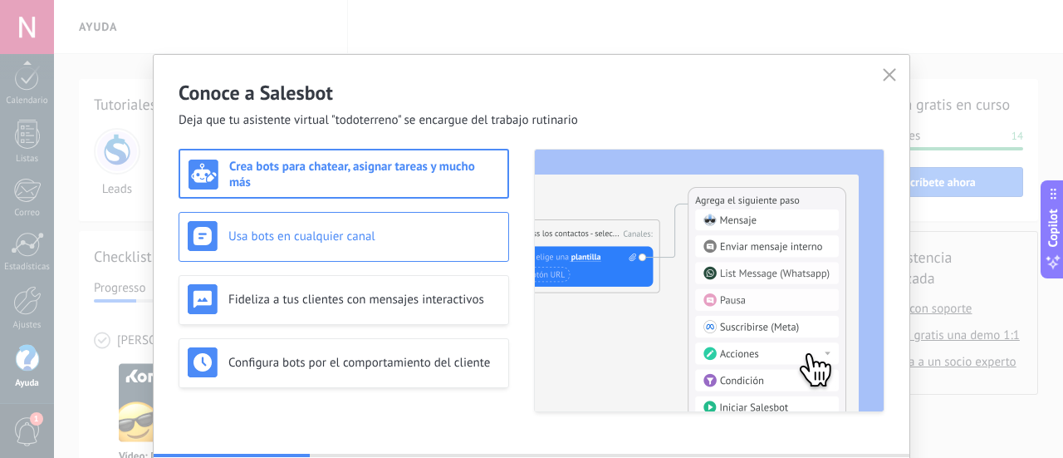
click at [433, 216] on div "Usa bots en cualquier canal" at bounding box center [344, 237] width 331 height 50
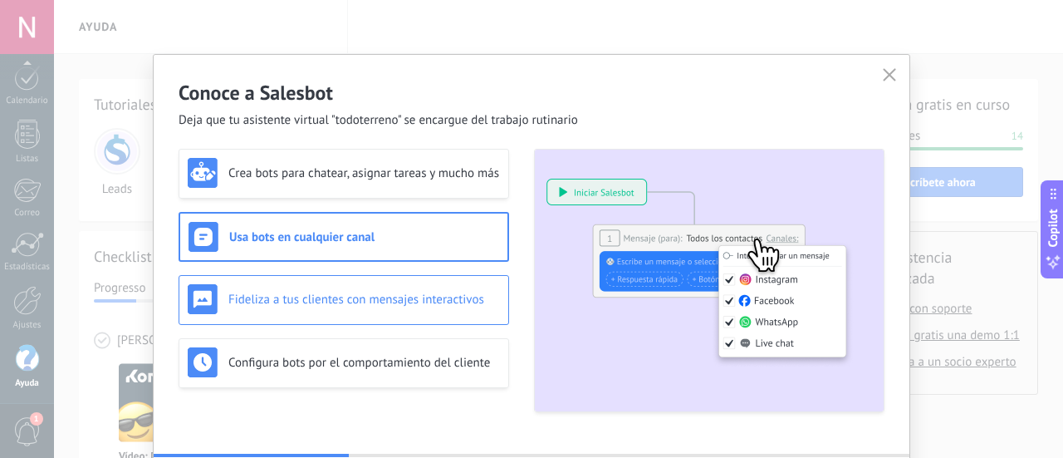
click at [412, 288] on div "Fideliza a tus clientes con mensajes interactivos" at bounding box center [344, 299] width 312 height 30
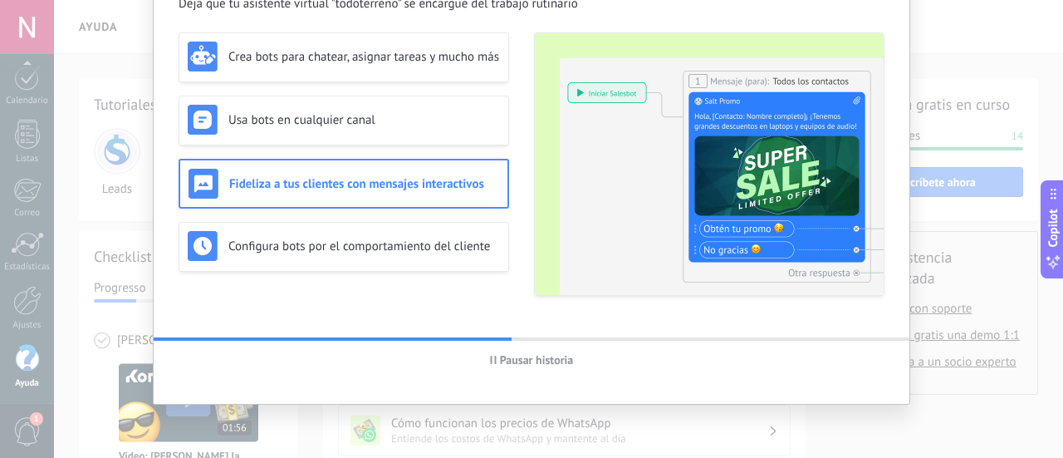
scroll to position [33, 0]
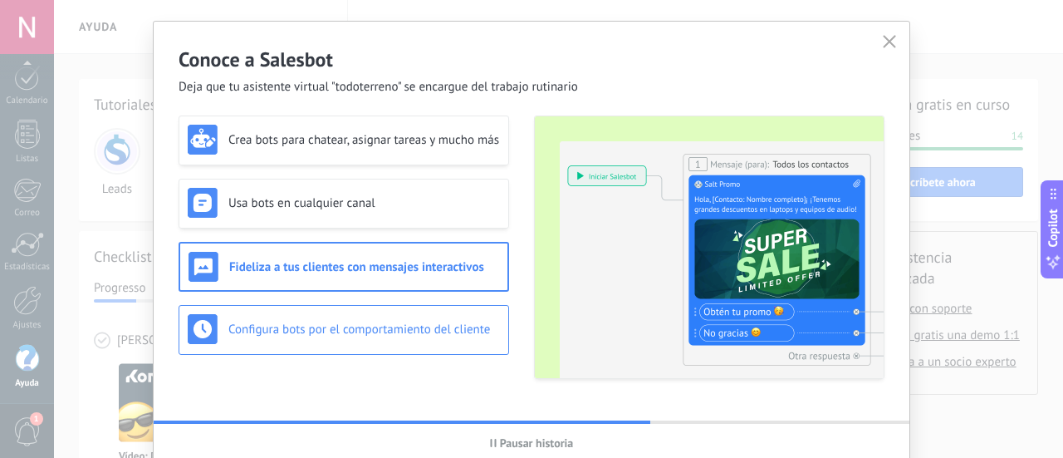
click at [376, 326] on h3 "Configura bots por el comportamiento del cliente" at bounding box center [364, 329] width 272 height 16
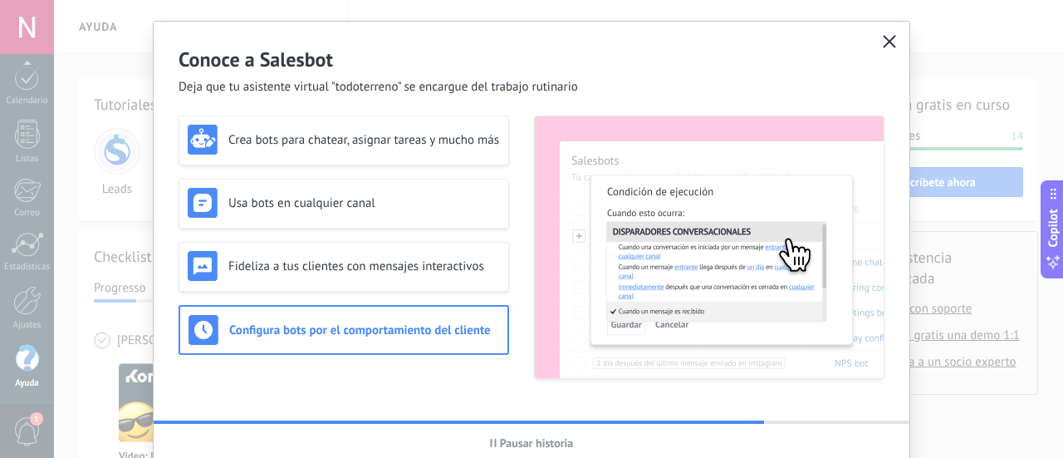
click at [892, 39] on icon "button" at bounding box center [889, 41] width 13 height 13
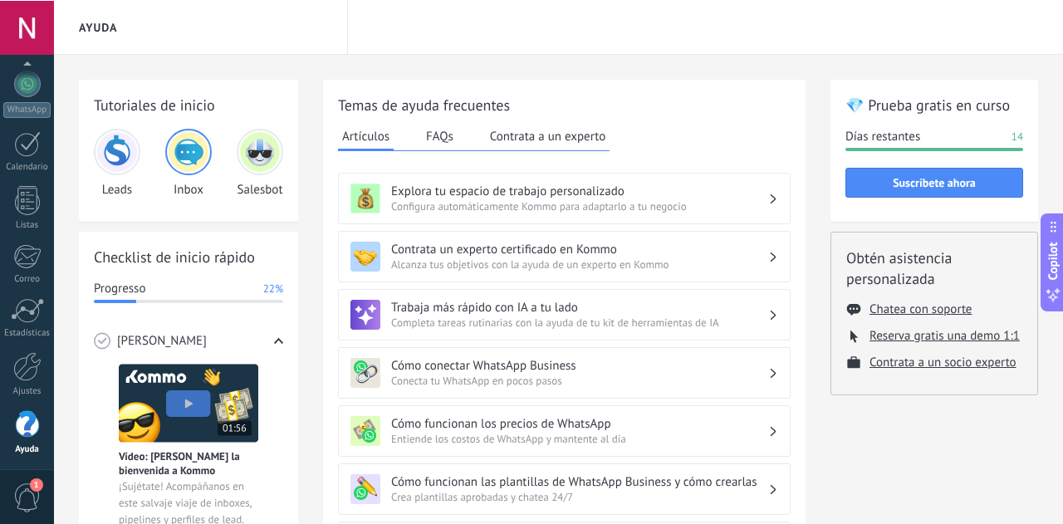
scroll to position [165, 0]
